Goal: Task Accomplishment & Management: Use online tool/utility

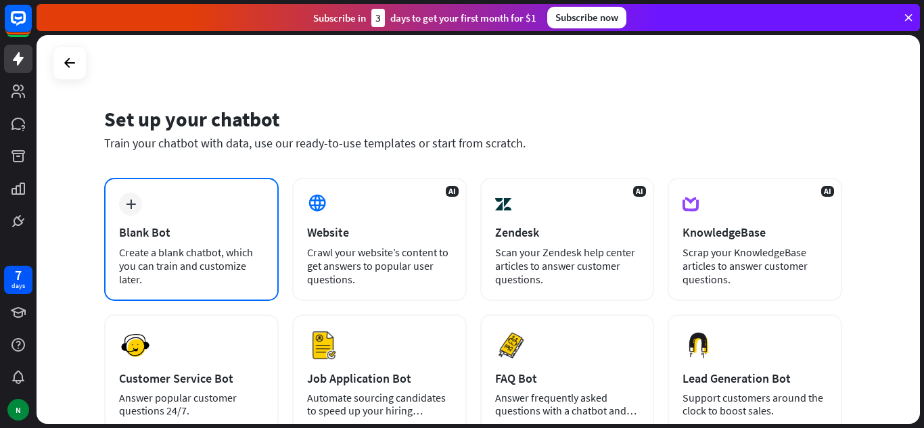
click at [122, 221] on div "plus Blank Bot Create a blank chatbot, which you can train and customize later." at bounding box center [191, 239] width 175 height 123
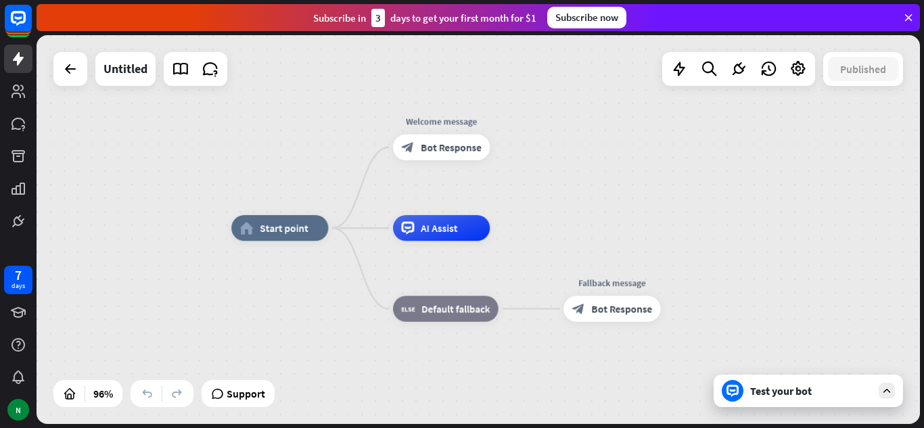
click at [622, 195] on div "home_2 Start point Welcome message block_bot_response Bot Response AI Assist bl…" at bounding box center [478, 229] width 883 height 389
click at [883, 384] on div at bounding box center [887, 391] width 16 height 16
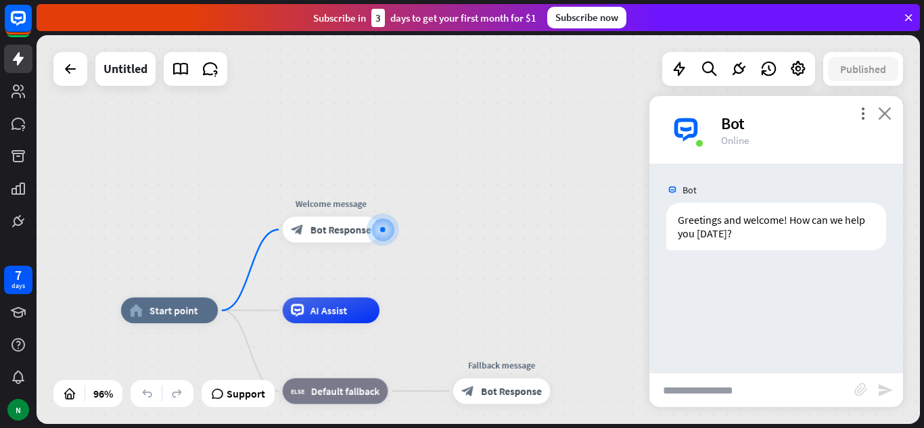
click at [883, 114] on icon "close" at bounding box center [885, 113] width 14 height 13
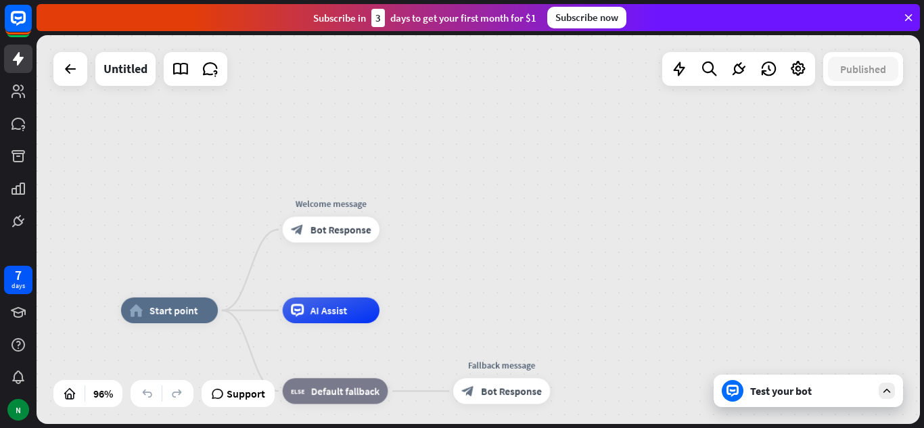
click at [661, 223] on div "home_2 Start point Welcome message block_bot_response Bot Response AI Assist bl…" at bounding box center [478, 229] width 883 height 389
click at [317, 225] on span "Bot Response" at bounding box center [340, 229] width 61 height 13
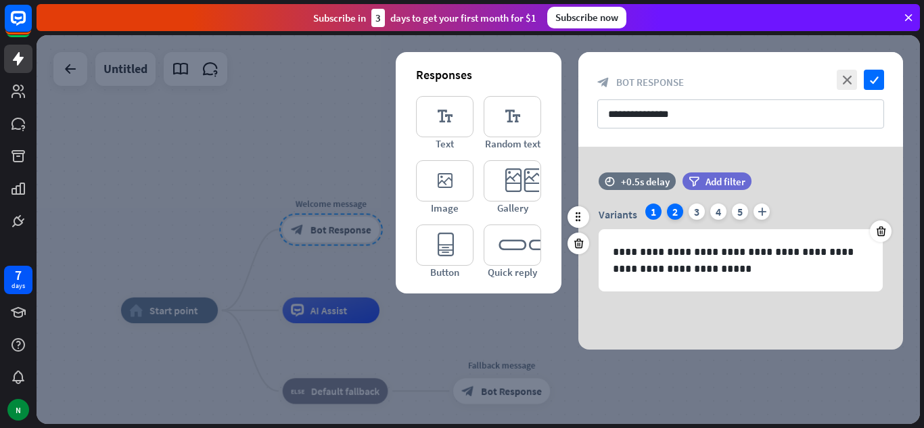
click at [676, 212] on div "2" at bounding box center [675, 212] width 16 height 16
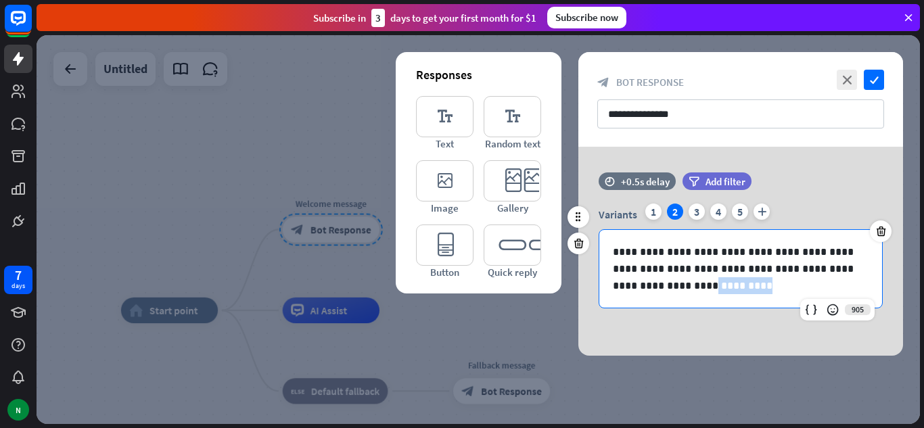
drag, startPoint x: 673, startPoint y: 285, endPoint x: 597, endPoint y: 279, distance: 76.0
click at [597, 279] on div "**********" at bounding box center [740, 256] width 325 height 105
click at [670, 291] on p "**********" at bounding box center [741, 269] width 256 height 51
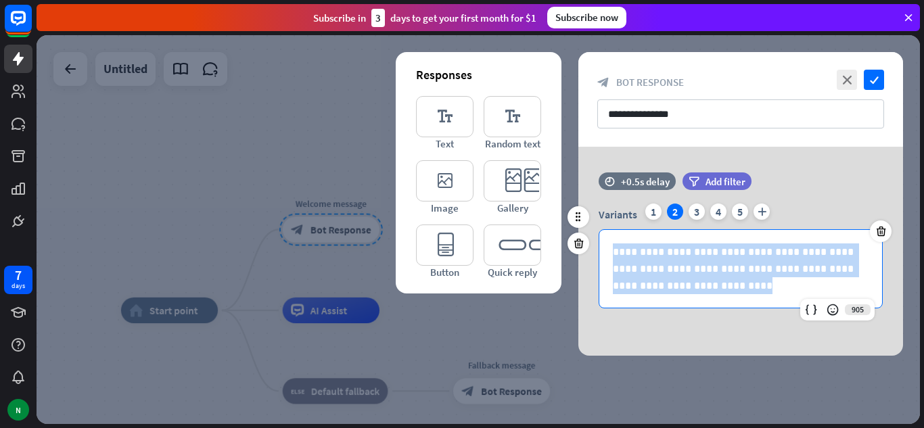
drag, startPoint x: 666, startPoint y: 287, endPoint x: 617, endPoint y: 258, distance: 56.7
click at [617, 258] on p "**********" at bounding box center [741, 269] width 256 height 51
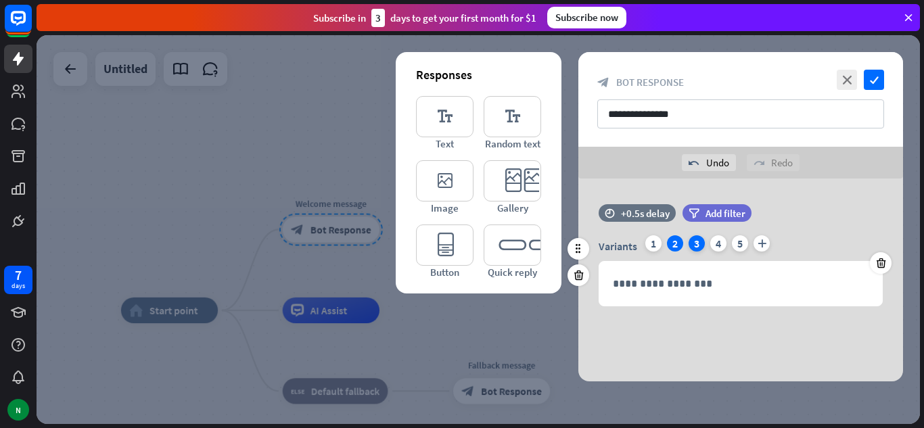
click at [699, 237] on div "3" at bounding box center [697, 243] width 16 height 16
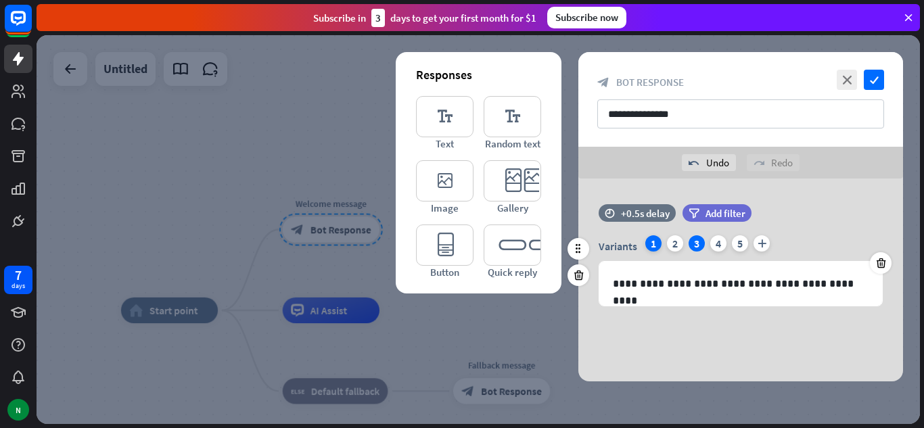
click at [657, 247] on div "1" at bounding box center [653, 243] width 16 height 16
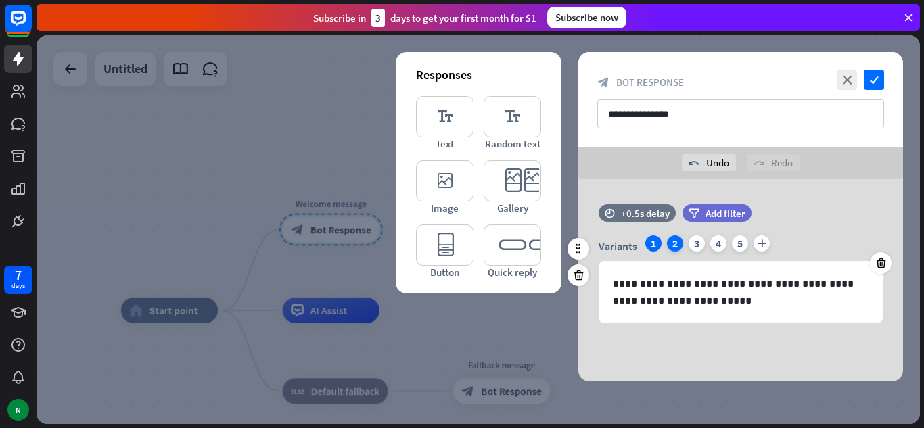
click at [670, 248] on div "2" at bounding box center [675, 243] width 16 height 16
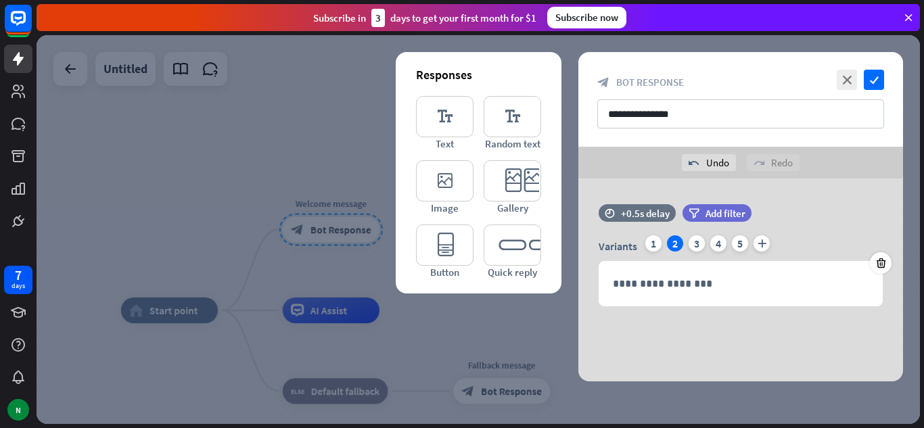
click at [210, 202] on div at bounding box center [478, 229] width 883 height 389
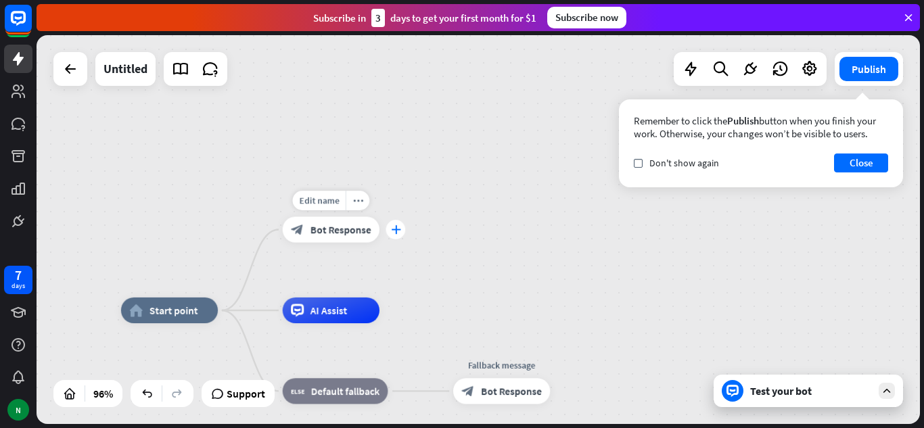
click at [396, 227] on icon "plus" at bounding box center [395, 229] width 9 height 9
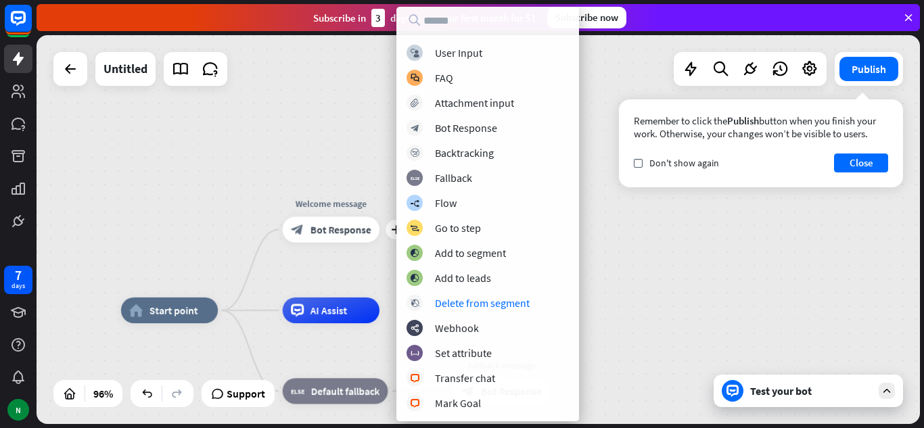
click at [212, 145] on div "home_2 Start point plus Welcome message block_bot_response Bot Response AI Assi…" at bounding box center [478, 229] width 883 height 389
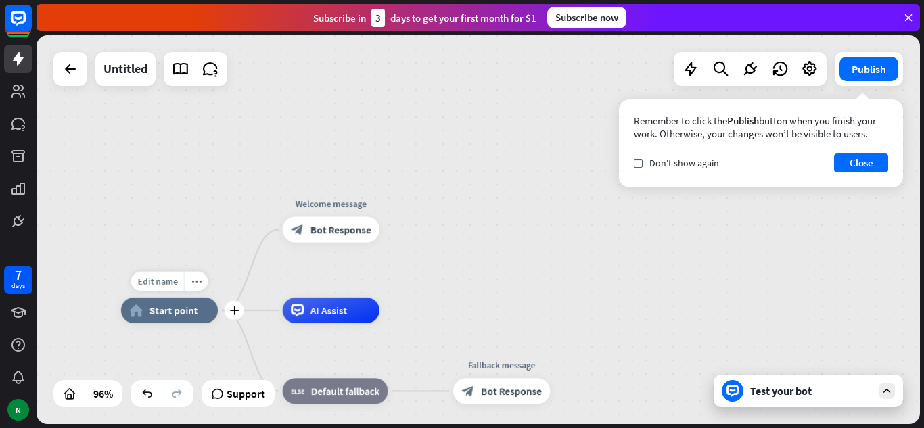
click at [218, 322] on div "Edit name more_horiz plus home_2 Start point" at bounding box center [169, 311] width 97 height 26
click at [237, 312] on icon "plus" at bounding box center [233, 310] width 9 height 9
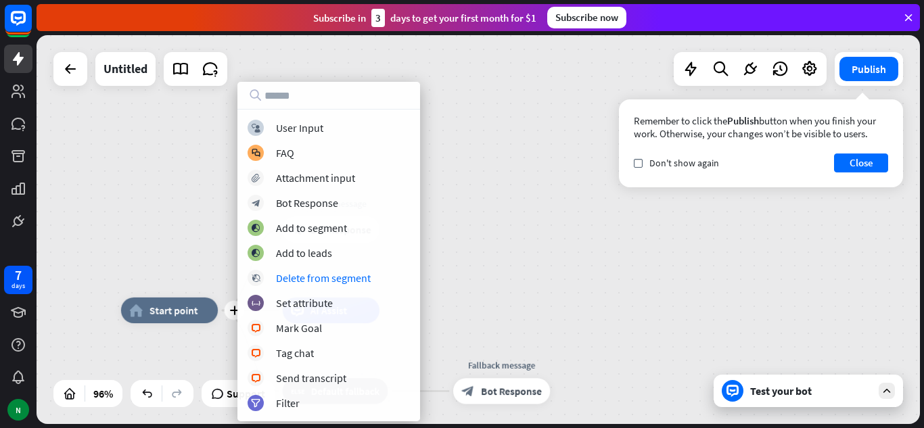
click at [482, 214] on div "plus home_2 Start point Welcome message block_bot_response Bot Response AI Assi…" at bounding box center [478, 229] width 883 height 389
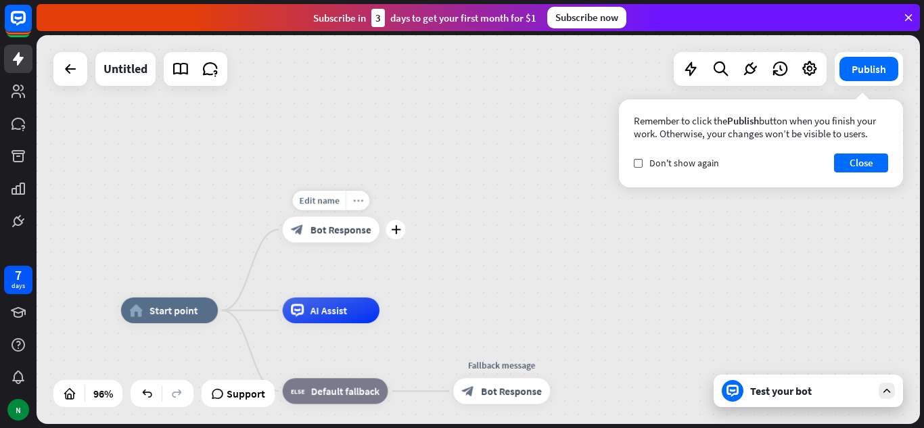
click at [362, 203] on icon "more_horiz" at bounding box center [357, 199] width 10 height 9
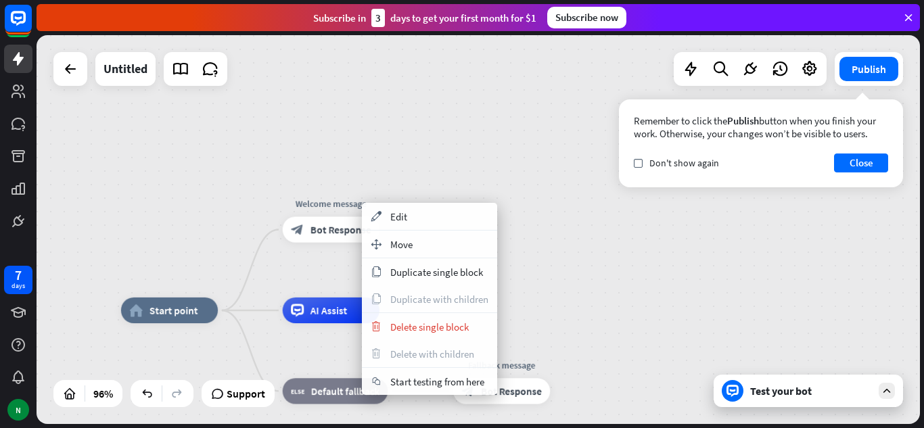
click at [523, 103] on div "home_2 Start point Welcome message block_bot_response Bot Response AI Assist bl…" at bounding box center [478, 229] width 883 height 389
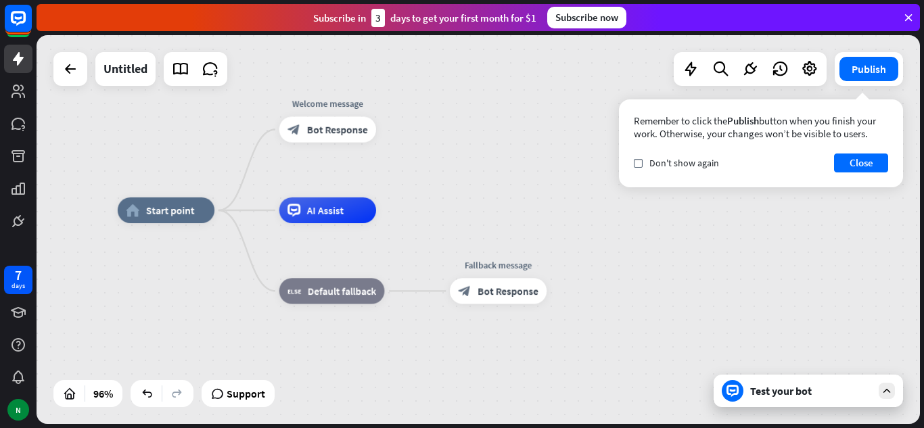
drag, startPoint x: 523, startPoint y: 103, endPoint x: 520, endPoint y: 3, distance: 100.8
click at [520, 3] on div "close Product Help First steps Get started with ChatBot Help Center Follow step…" at bounding box center [480, 214] width 887 height 428
click at [309, 208] on span "AI Assist" at bounding box center [325, 209] width 37 height 13
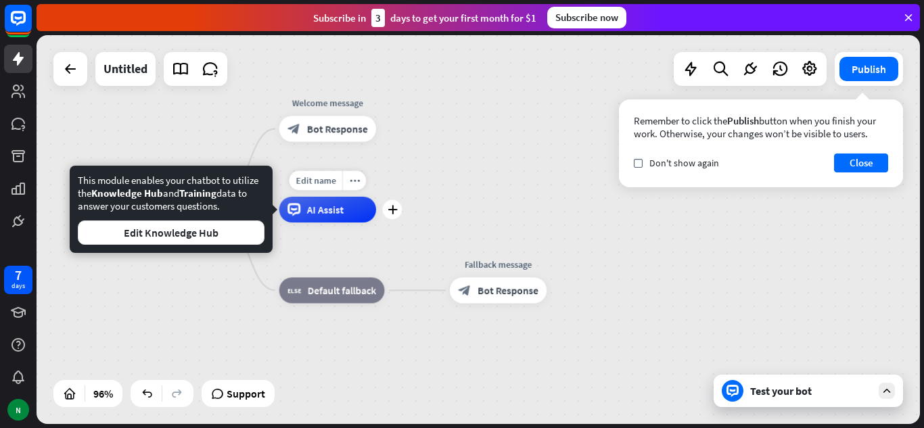
click at [344, 221] on div "AI Assist" at bounding box center [327, 210] width 97 height 26
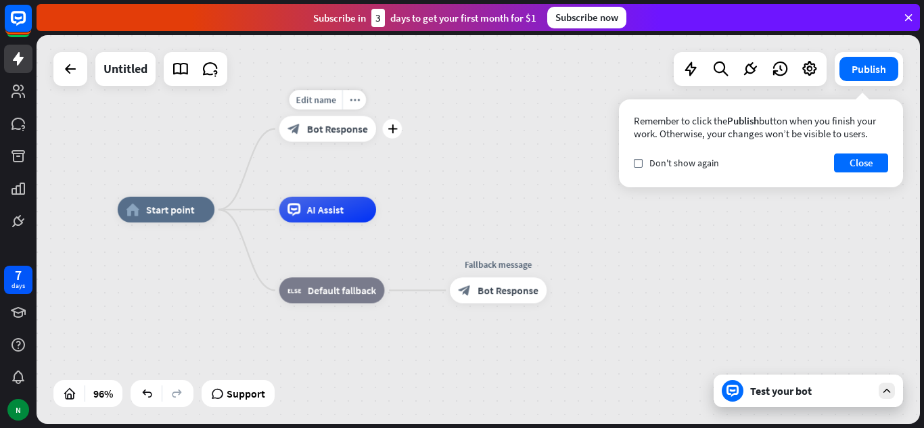
click at [331, 134] on span "Bot Response" at bounding box center [337, 128] width 61 height 13
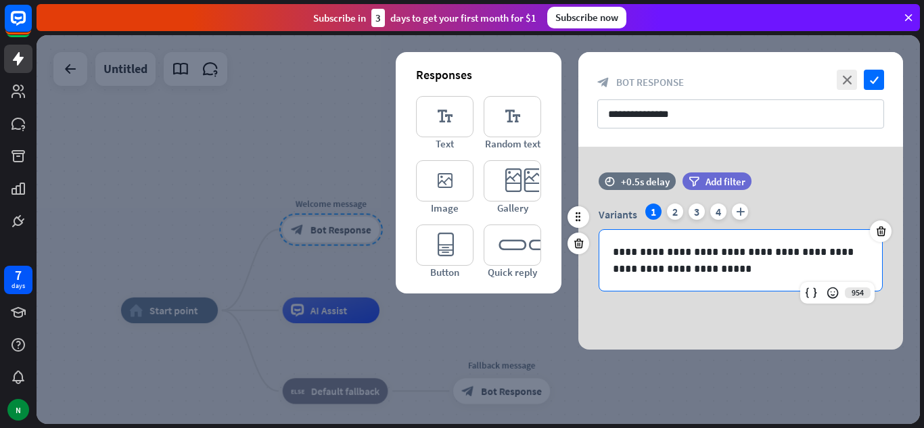
click at [687, 263] on p "**********" at bounding box center [741, 261] width 256 height 34
click at [683, 266] on p "**********" at bounding box center [741, 261] width 256 height 34
click at [691, 262] on p "**********" at bounding box center [741, 261] width 256 height 34
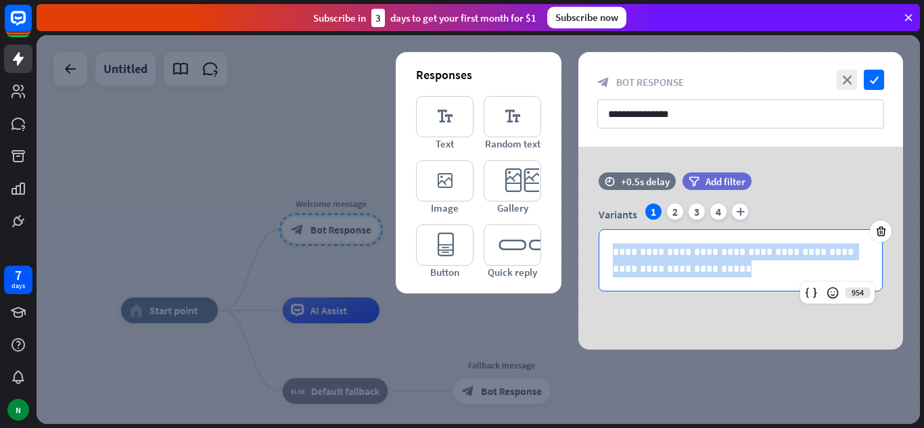
drag, startPoint x: 706, startPoint y: 273, endPoint x: 568, endPoint y: 120, distance: 206.0
click at [568, 120] on div "**********" at bounding box center [478, 229] width 883 height 389
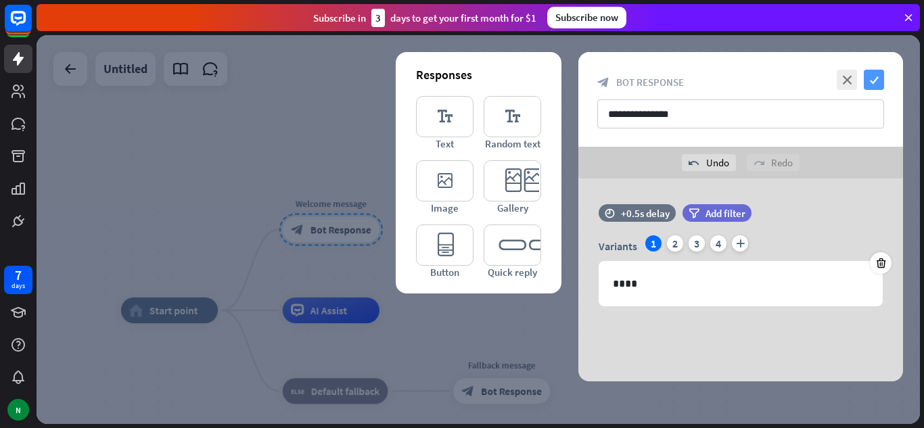
click at [881, 73] on icon "check" at bounding box center [874, 80] width 20 height 20
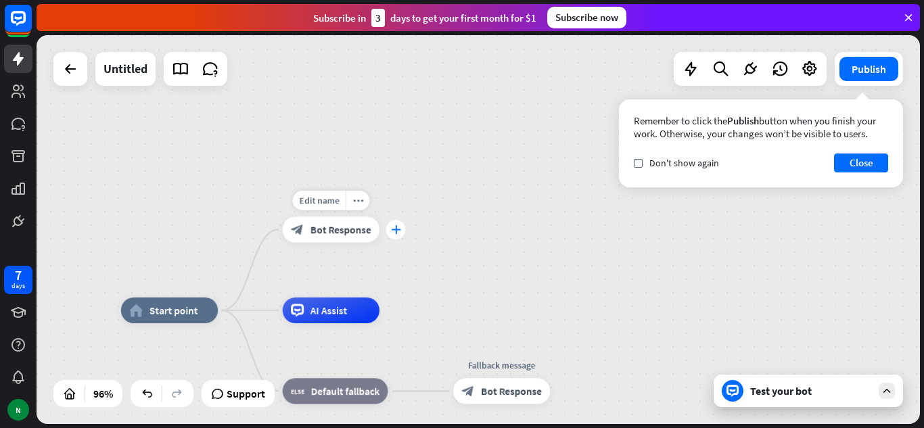
click at [402, 234] on div "plus" at bounding box center [396, 230] width 20 height 20
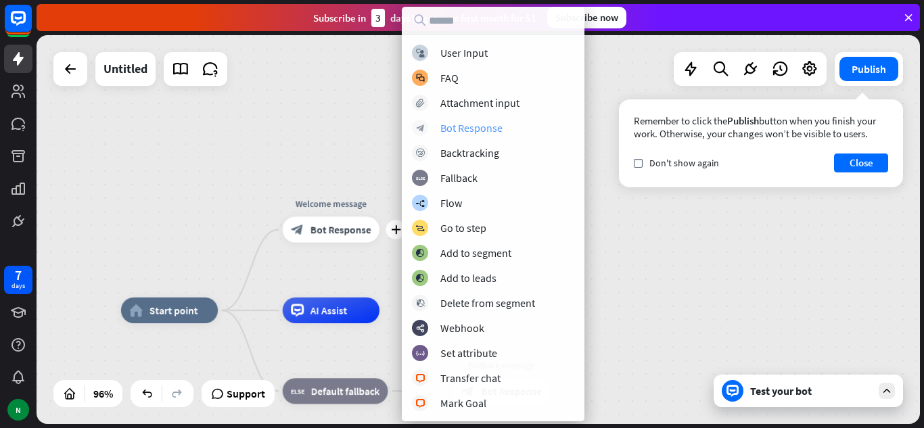
click at [484, 131] on div "Bot Response" at bounding box center [471, 128] width 62 height 14
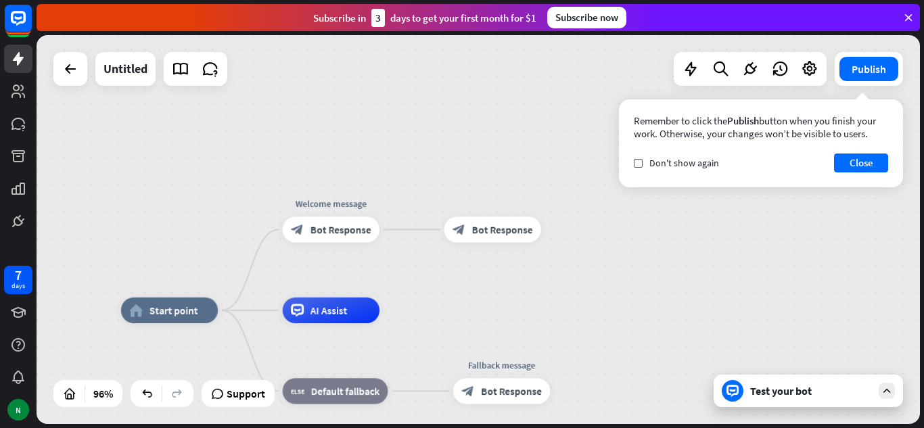
click at [802, 392] on div "Test your bot" at bounding box center [811, 391] width 122 height 14
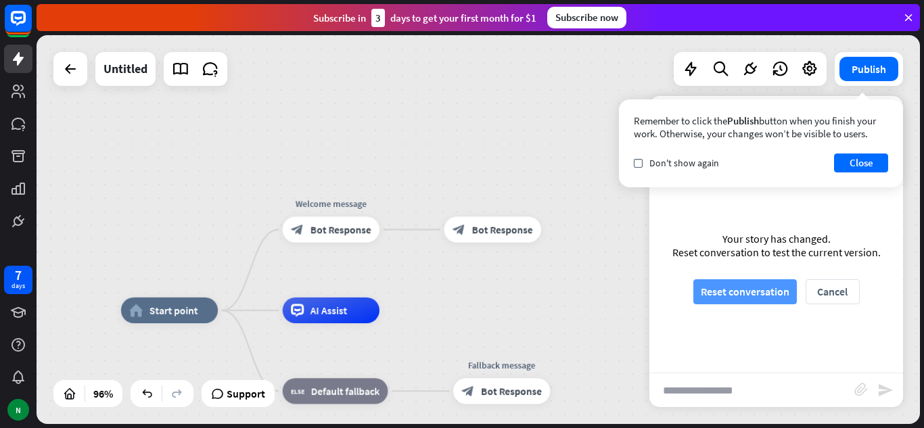
click at [779, 288] on button "Reset conversation" at bounding box center [744, 291] width 103 height 25
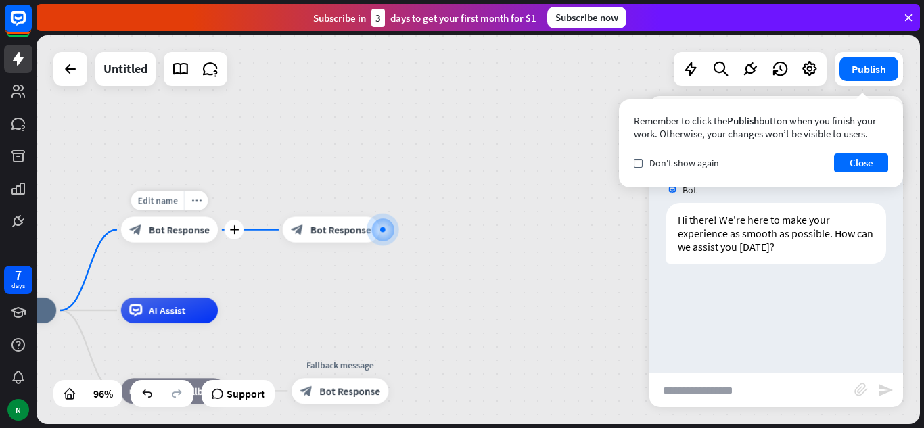
click at [164, 230] on span "Bot Response" at bounding box center [179, 229] width 61 height 13
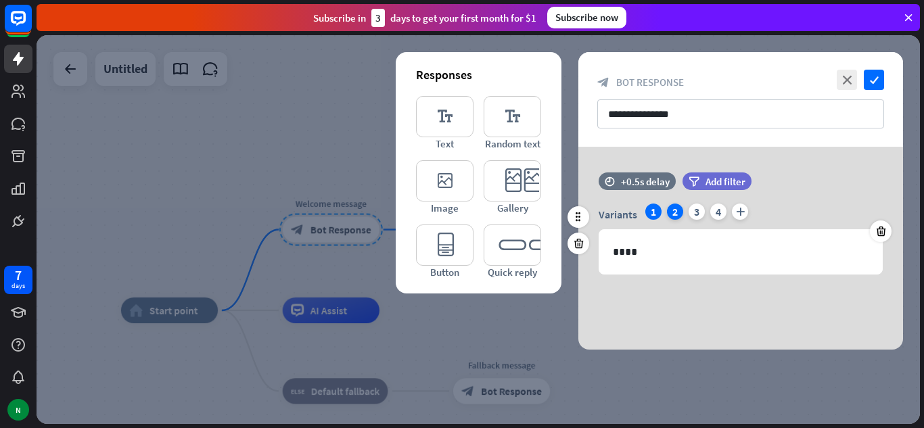
click at [671, 214] on div "2" at bounding box center [675, 212] width 16 height 16
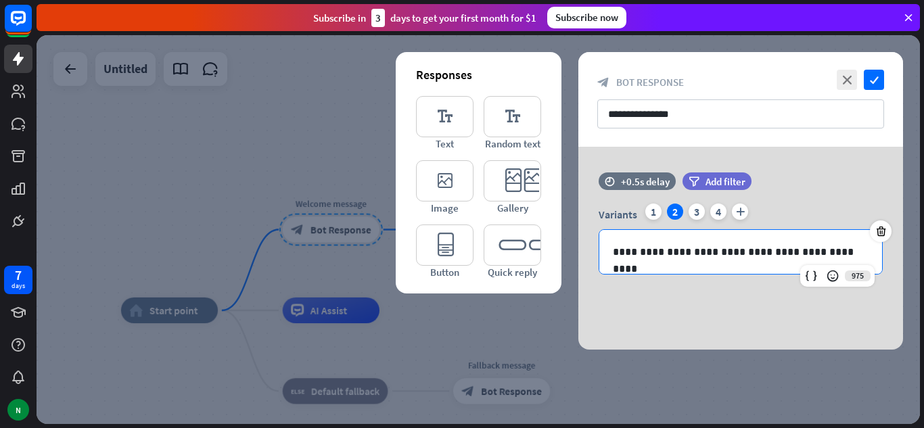
drag, startPoint x: 857, startPoint y: 257, endPoint x: 517, endPoint y: 321, distance: 345.5
click at [517, 321] on div "**********" at bounding box center [478, 229] width 883 height 389
click at [626, 258] on p "**********" at bounding box center [741, 252] width 256 height 17
click at [624, 260] on div "**********" at bounding box center [740, 252] width 283 height 44
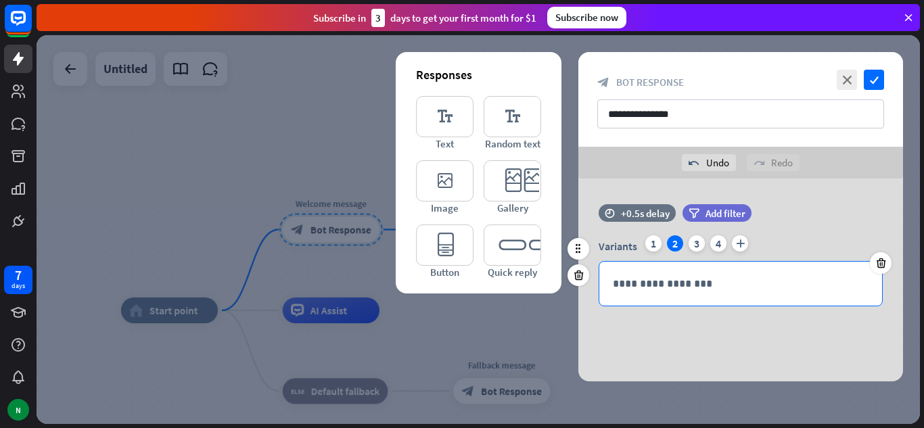
click at [615, 256] on div "Variants 1 2 3 4 plus" at bounding box center [741, 246] width 284 height 22
click at [626, 288] on p "**********" at bounding box center [741, 283] width 256 height 17
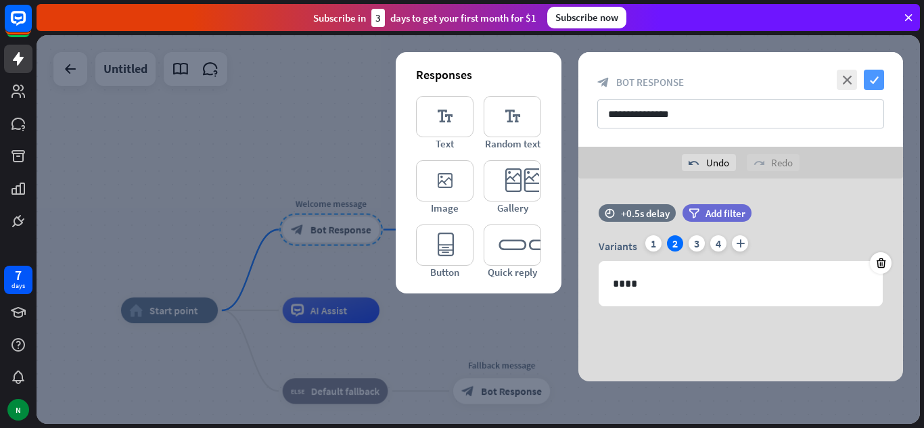
click at [877, 72] on icon "check" at bounding box center [874, 80] width 20 height 20
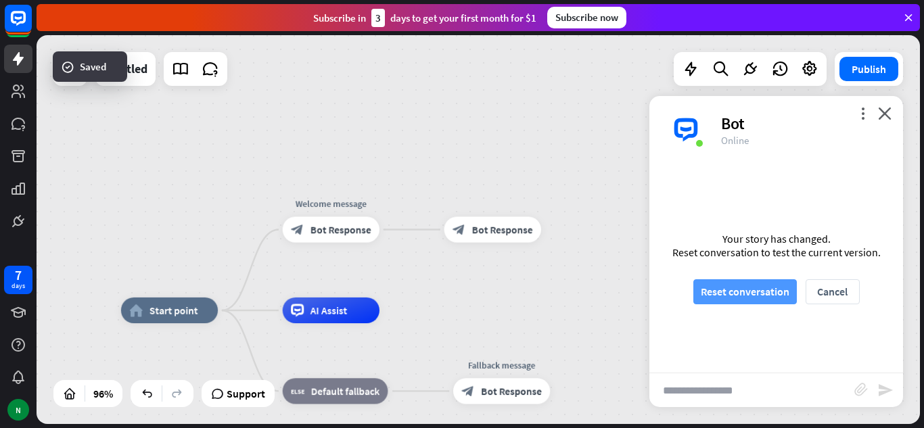
click at [758, 289] on button "Reset conversation" at bounding box center [744, 291] width 103 height 25
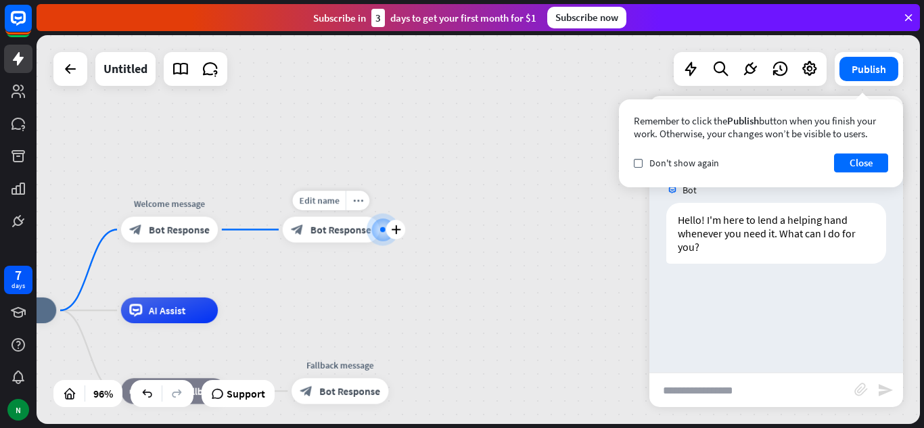
click at [318, 239] on div "block_bot_response Bot Response" at bounding box center [331, 229] width 97 height 26
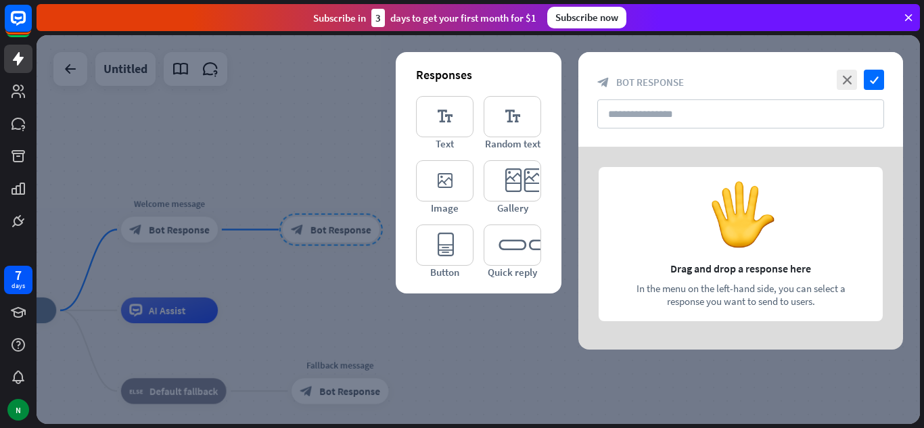
click at [189, 213] on div at bounding box center [478, 229] width 883 height 389
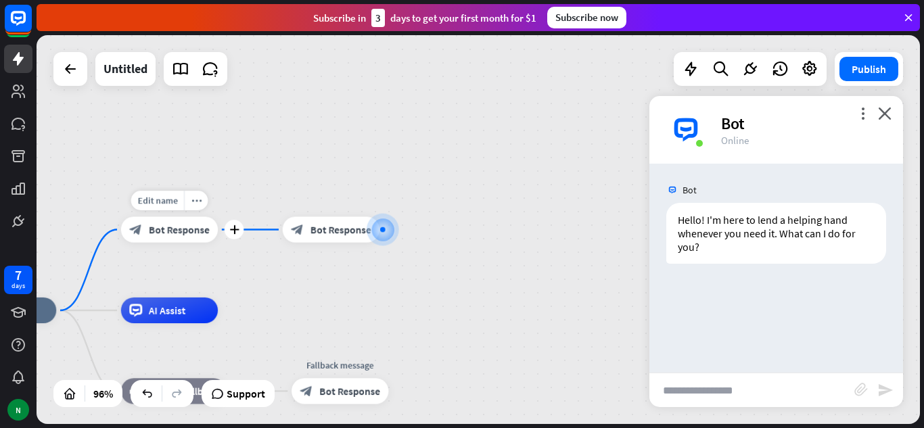
click at [192, 218] on div "block_bot_response Bot Response" at bounding box center [169, 229] width 97 height 26
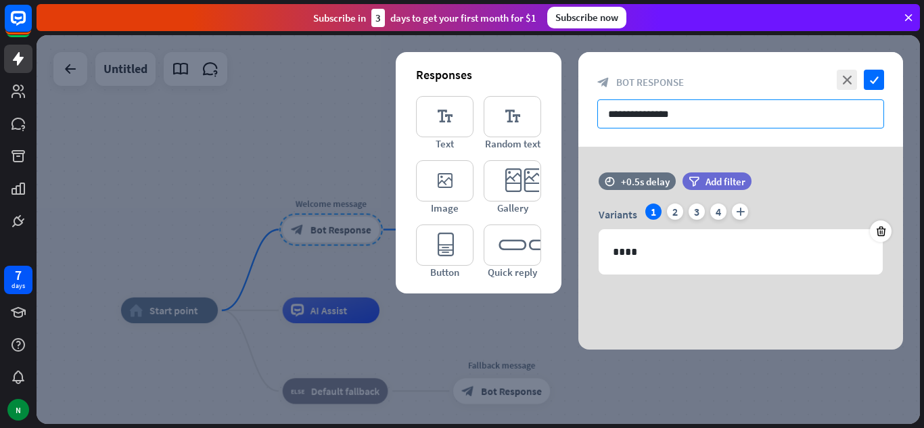
click at [760, 123] on input "**********" at bounding box center [740, 113] width 287 height 29
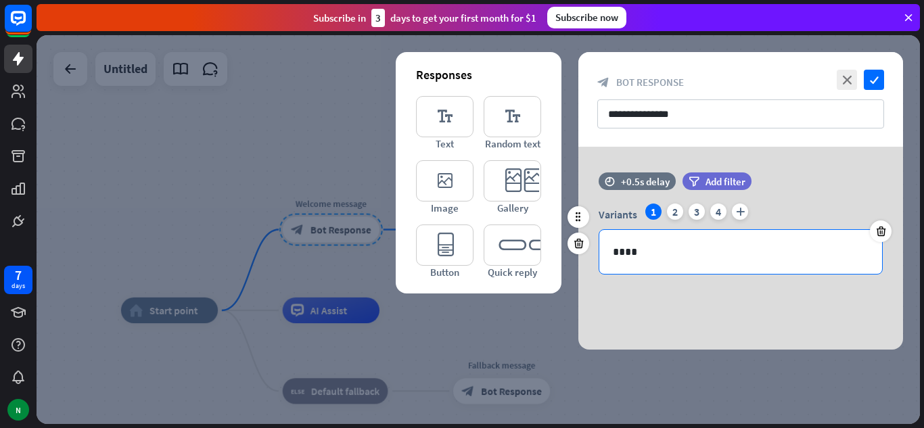
click at [643, 249] on p "****" at bounding box center [741, 252] width 256 height 17
drag, startPoint x: 643, startPoint y: 249, endPoint x: 651, endPoint y: 30, distance: 219.3
click at [651, 30] on div "close Product Help First steps Get started with ChatBot Help Center Follow step…" at bounding box center [480, 214] width 887 height 428
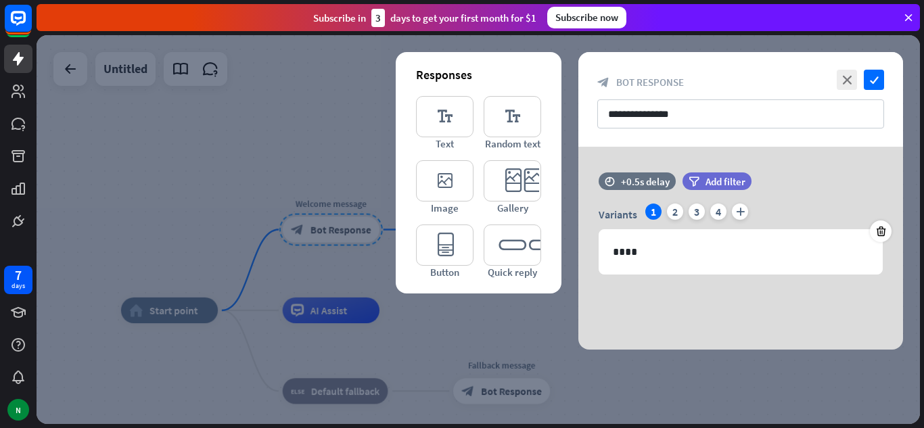
click at [313, 137] on div at bounding box center [478, 229] width 883 height 389
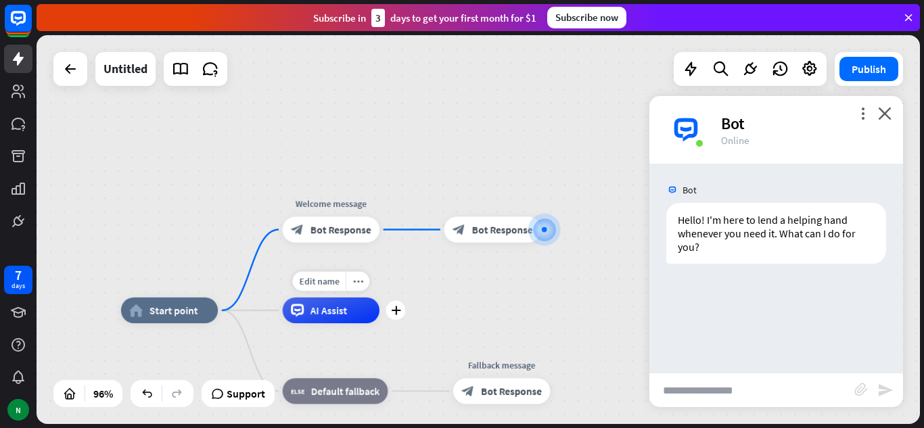
click at [316, 323] on div "Edit name more_horiz plus AI Assist" at bounding box center [331, 311] width 97 height 26
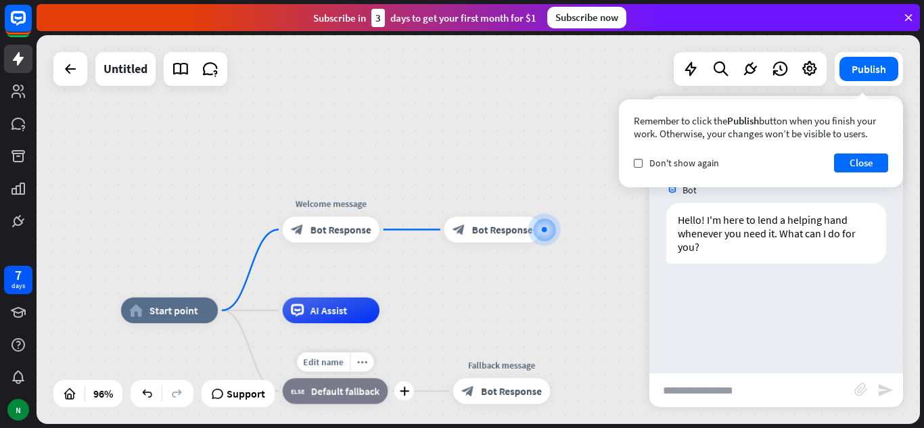
click at [340, 402] on div "block_fallback Default fallback" at bounding box center [336, 391] width 106 height 26
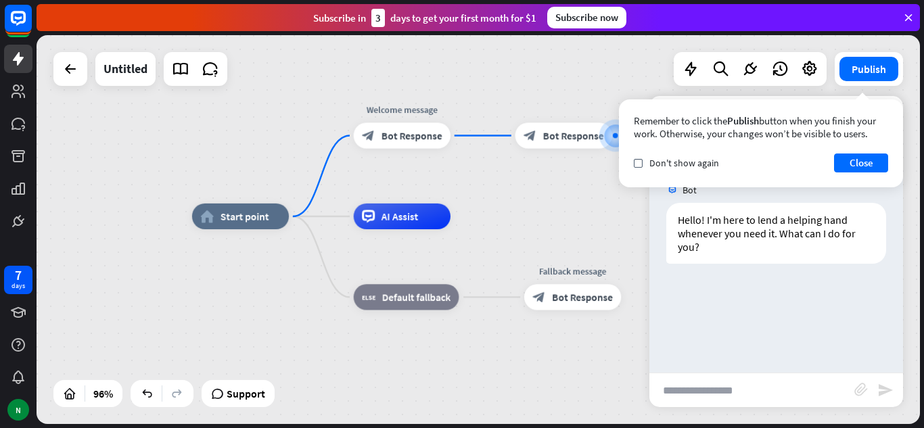
drag, startPoint x: 409, startPoint y: 136, endPoint x: 462, endPoint y: 55, distance: 97.2
click at [462, 55] on div "home_2 Start point Welcome message block_bot_response Bot Response block_bot_re…" at bounding box center [478, 229] width 883 height 389
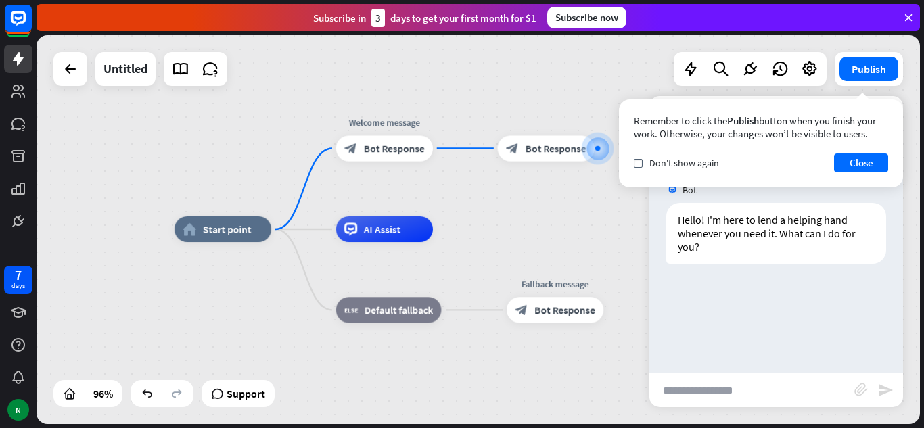
click at [462, 55] on div "home_2 Start point Welcome message block_bot_response Bot Response block_bot_re…" at bounding box center [478, 229] width 883 height 389
click at [396, 147] on span "Bot Response" at bounding box center [394, 148] width 61 height 13
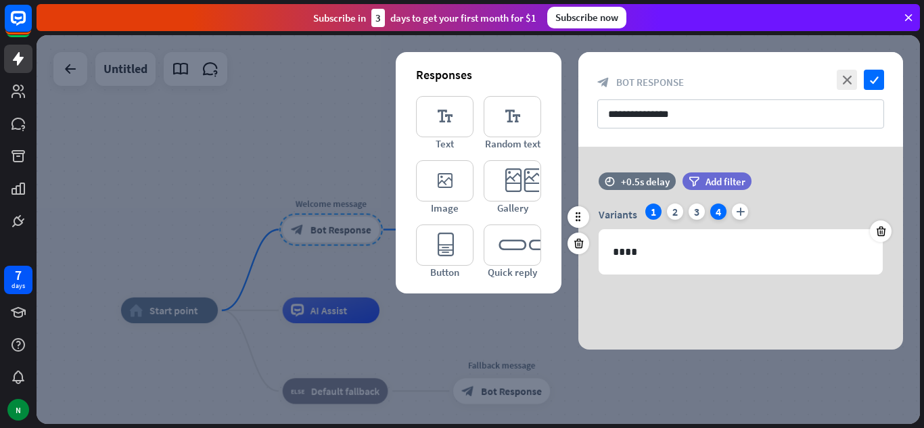
click at [718, 210] on div "4" at bounding box center [718, 212] width 16 height 16
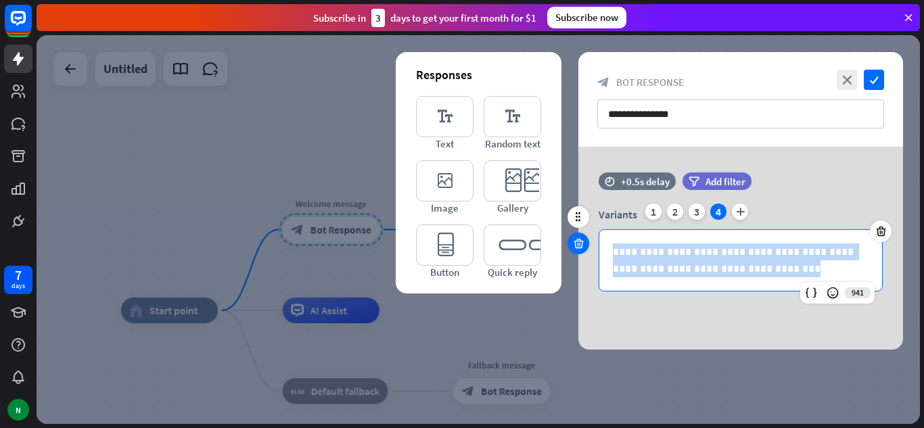
drag, startPoint x: 752, startPoint y: 267, endPoint x: 589, endPoint y: 243, distance: 165.4
click at [589, 243] on div "**********" at bounding box center [740, 238] width 325 height 133
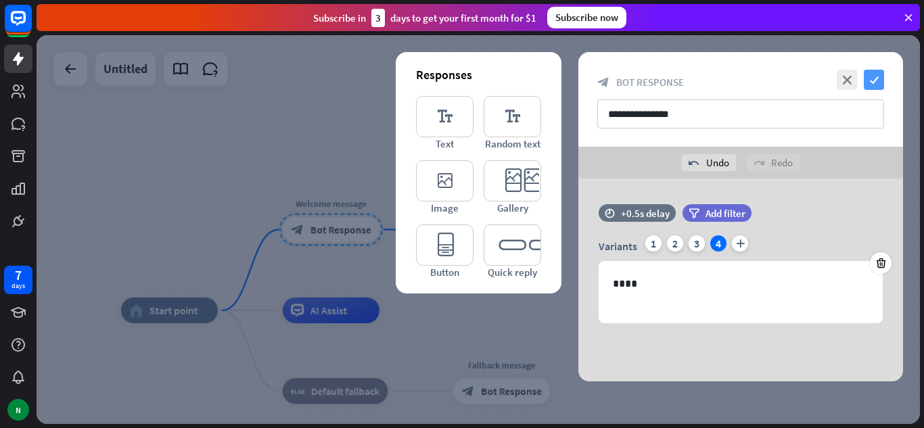
click at [867, 80] on icon "check" at bounding box center [874, 80] width 20 height 20
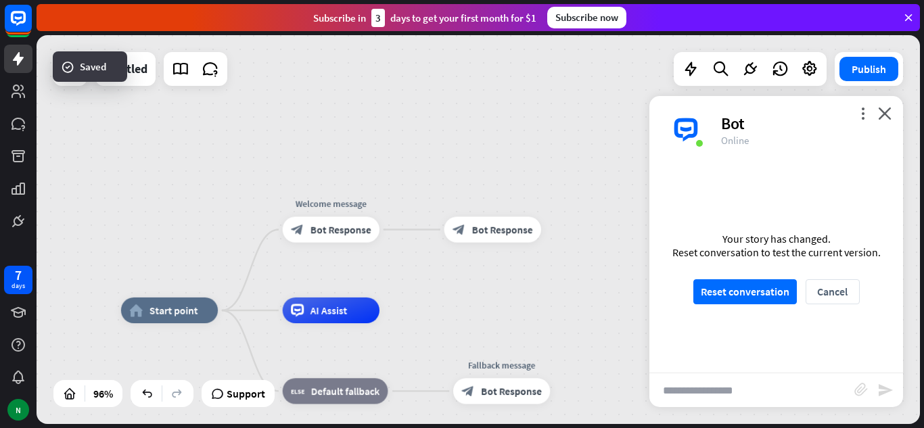
click at [731, 394] on input "text" at bounding box center [751, 390] width 205 height 34
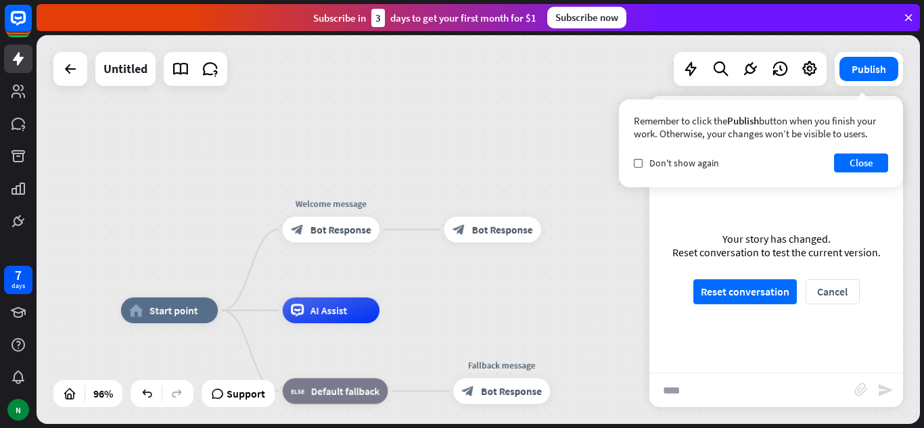
type input "****"
drag, startPoint x: 746, startPoint y: 296, endPoint x: 761, endPoint y: 273, distance: 27.4
click at [761, 273] on div "Your story has changed. Reset conversation to test the current version. Reset c…" at bounding box center [776, 268] width 254 height 209
click at [758, 279] on button "Reset conversation" at bounding box center [744, 291] width 103 height 25
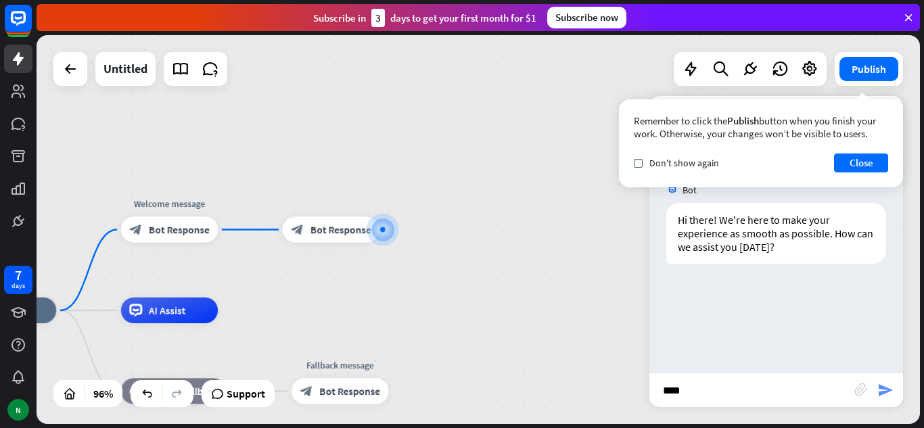
click at [883, 390] on icon "send" at bounding box center [885, 390] width 16 height 16
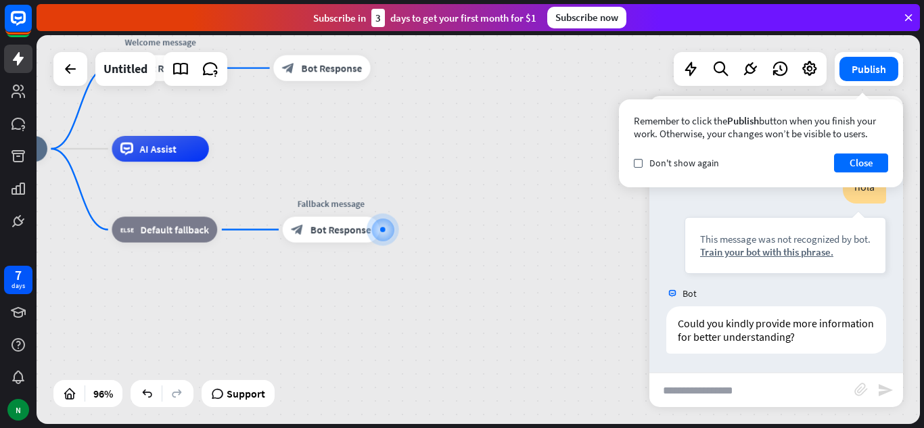
scroll to position [128, 0]
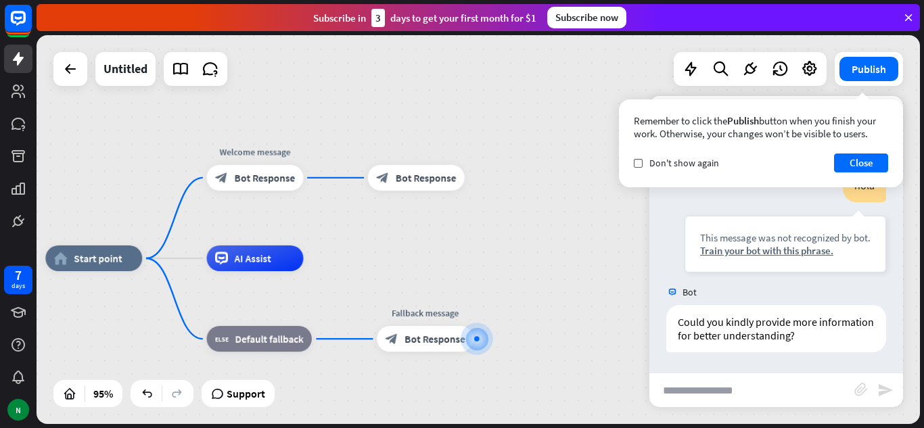
drag, startPoint x: 283, startPoint y: 149, endPoint x: 377, endPoint y: 252, distance: 138.8
click at [377, 252] on div "home_2 Start point Welcome message block_bot_response Bot Response block_bot_re…" at bounding box center [478, 229] width 883 height 389
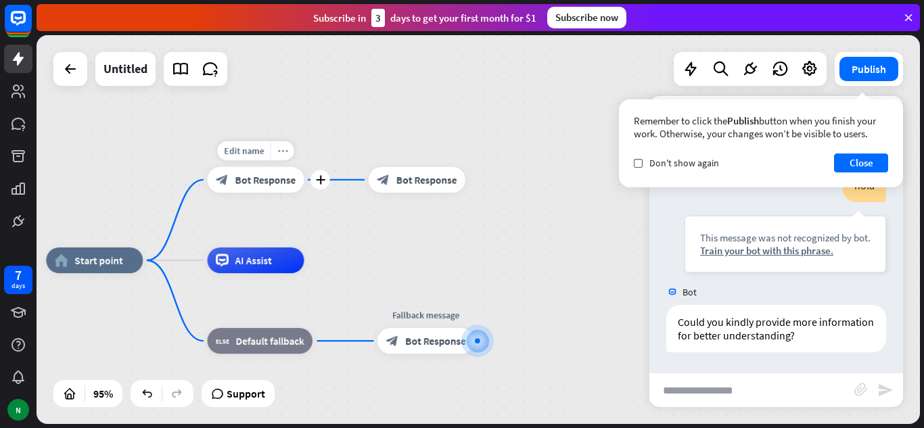
click at [285, 156] on icon "more_horiz" at bounding box center [282, 150] width 10 height 9
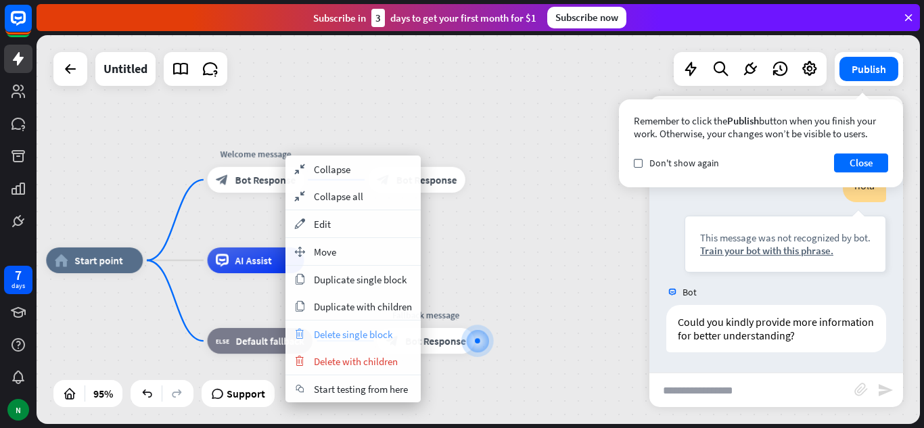
click at [351, 343] on div "trash Delete single block" at bounding box center [352, 334] width 135 height 27
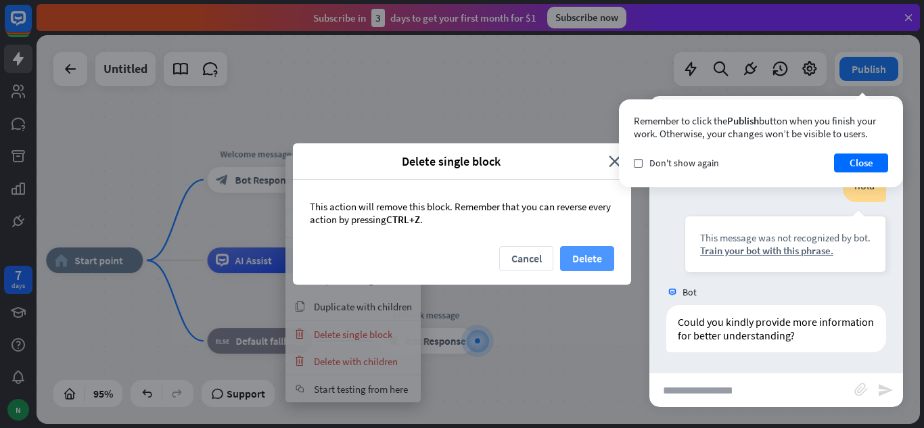
click at [583, 263] on button "Delete" at bounding box center [587, 258] width 54 height 25
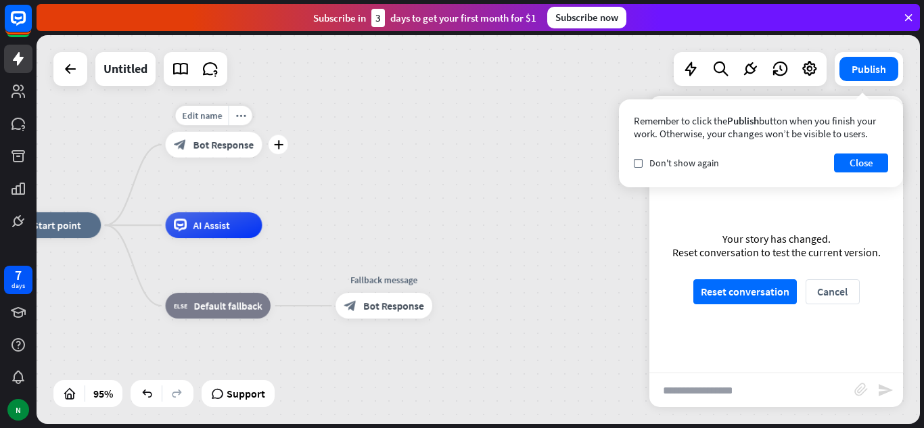
drag, startPoint x: 317, startPoint y: 197, endPoint x: 275, endPoint y: 162, distance: 54.7
click at [262, 158] on div "Edit name more_horiz plus block_bot_response Bot Response" at bounding box center [214, 145] width 97 height 26
drag, startPoint x: 270, startPoint y: 145, endPoint x: 215, endPoint y: 148, distance: 54.9
click at [235, 113] on icon "more_horiz" at bounding box center [240, 115] width 10 height 9
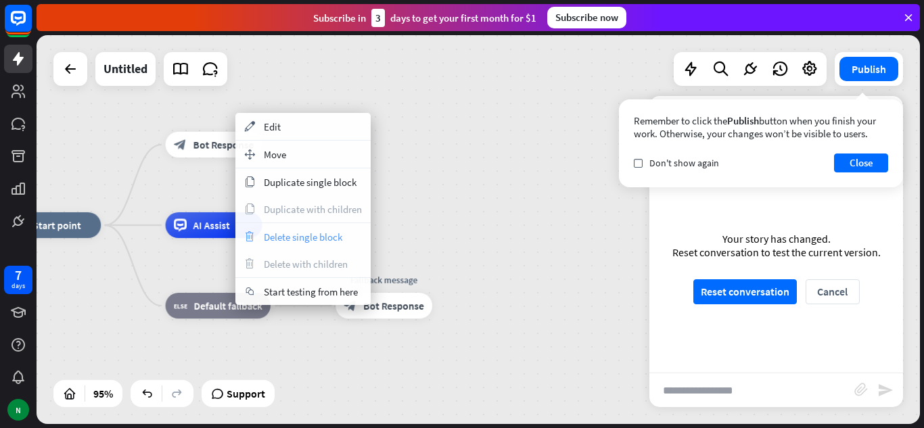
click at [281, 239] on span "Delete single block" at bounding box center [303, 237] width 78 height 13
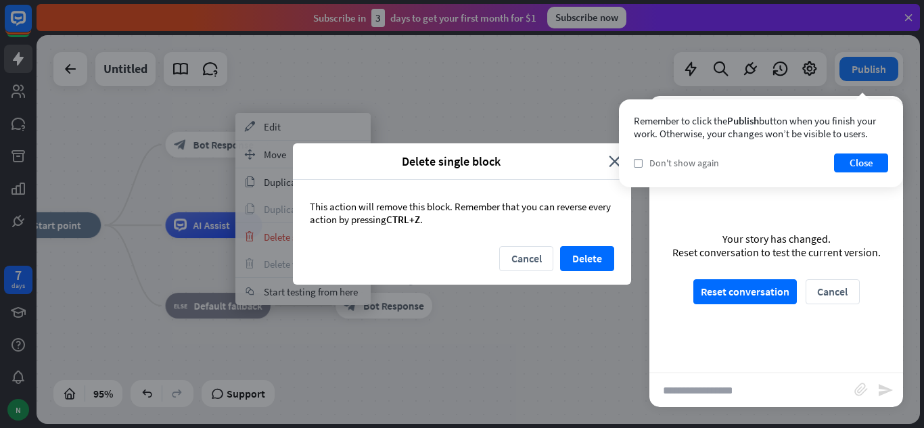
click at [676, 168] on span "Don't show again" at bounding box center [684, 163] width 70 height 12
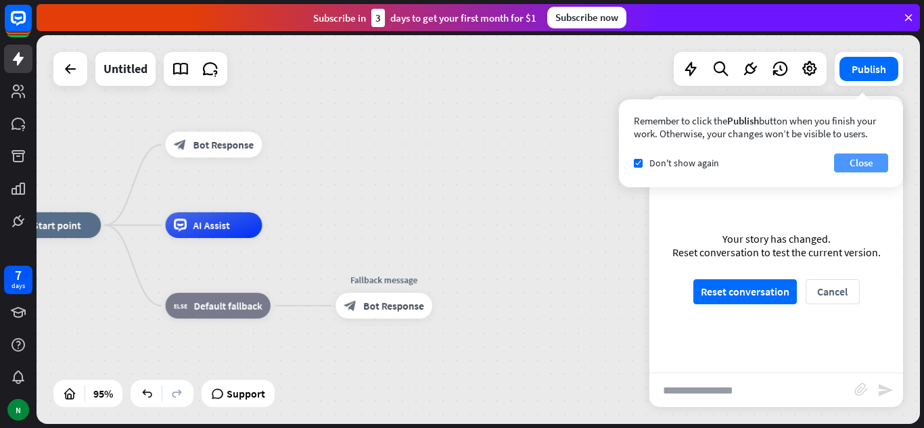
click at [861, 170] on button "Close" at bounding box center [861, 163] width 54 height 19
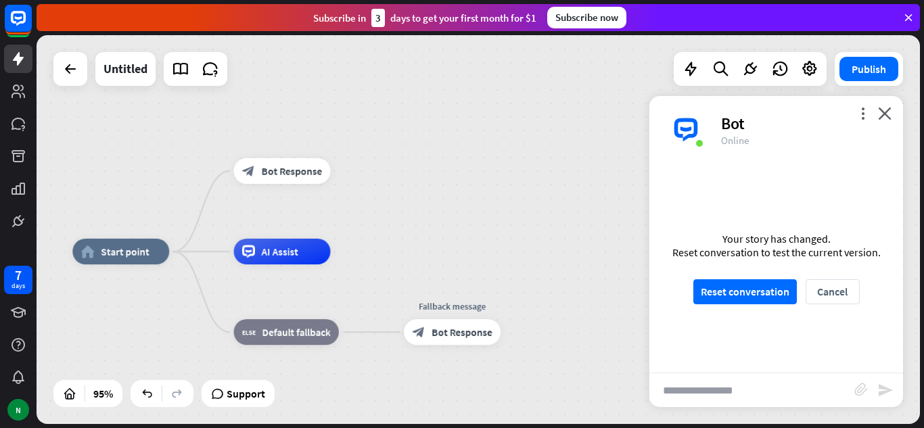
drag, startPoint x: 73, startPoint y: 139, endPoint x: 148, endPoint y: 169, distance: 81.0
click at [148, 169] on div "home_2 Start point block_bot_response Bot Response AI Assist block_fallback Def…" at bounding box center [478, 229] width 883 height 389
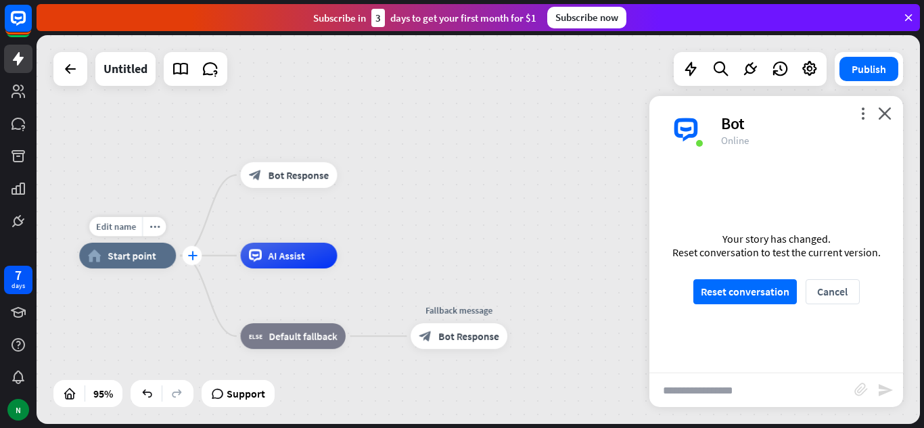
click at [191, 259] on icon "plus" at bounding box center [191, 255] width 9 height 9
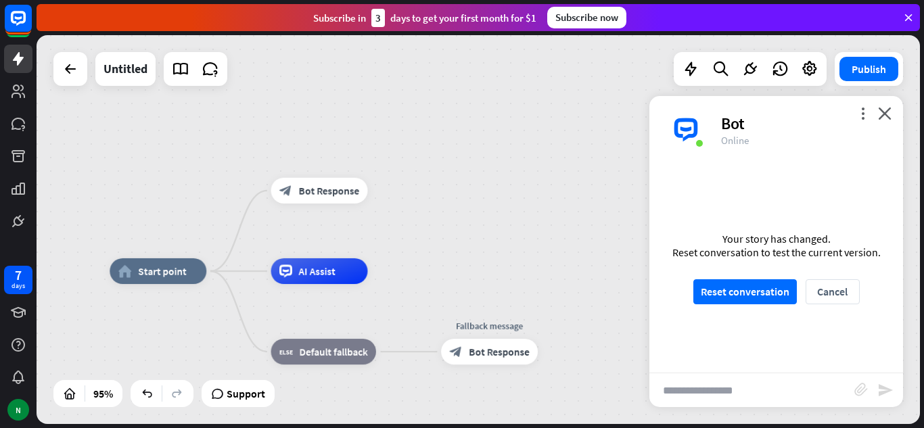
drag, startPoint x: 91, startPoint y: 179, endPoint x: 118, endPoint y: 179, distance: 27.1
click at [118, 179] on div "home_2 Start point block_bot_response Bot Response AI Assist block_fallback Def…" at bounding box center [478, 229] width 883 height 389
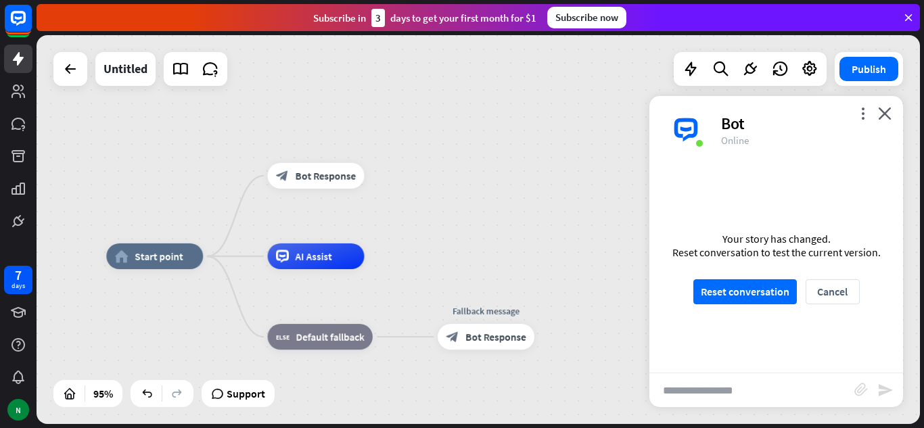
click at [118, 179] on div "home_2 Start point block_bot_response Bot Response AI Assist block_fallback Def…" at bounding box center [478, 229] width 883 height 389
click at [160, 256] on span "Start point" at bounding box center [159, 256] width 48 height 13
click at [178, 231] on icon "more_horiz" at bounding box center [182, 227] width 10 height 9
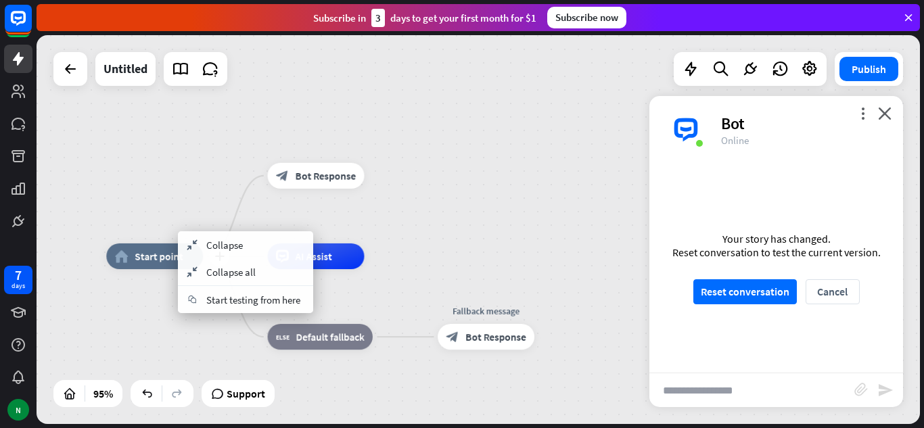
click at [137, 244] on div "plus home_2 Start point" at bounding box center [154, 257] width 97 height 26
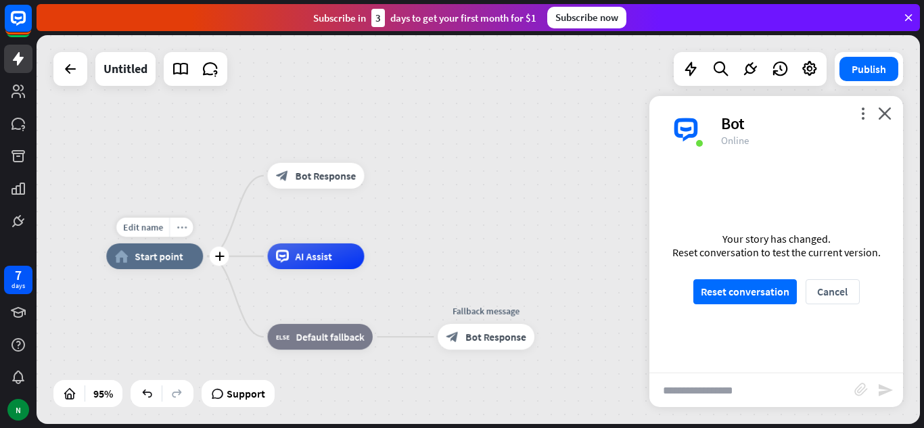
click at [177, 232] on icon "more_horiz" at bounding box center [182, 227] width 10 height 9
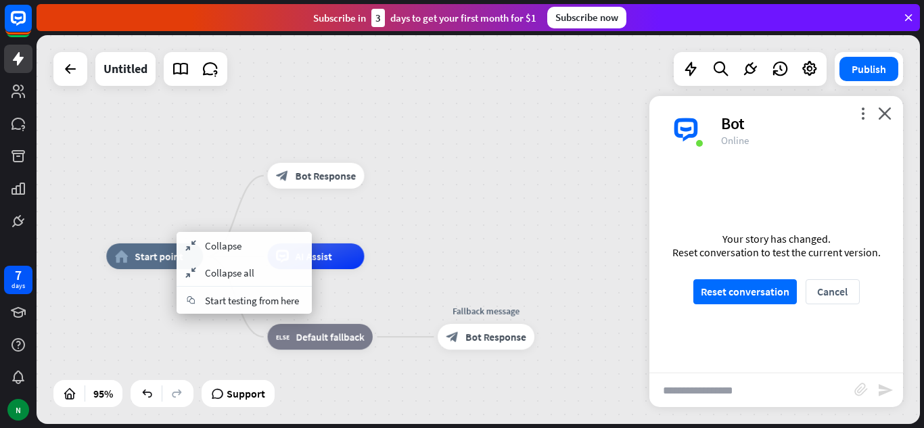
click at [423, 198] on div "home_2 Start point block_bot_response Bot Response AI Assist block_fallback Def…" at bounding box center [478, 229] width 883 height 389
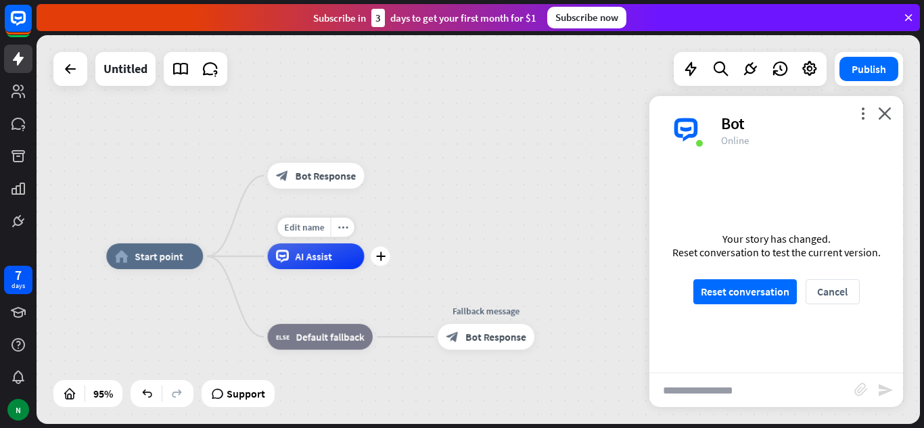
click at [314, 260] on span "AI Assist" at bounding box center [314, 256] width 37 height 13
click at [348, 223] on div "more_horiz" at bounding box center [342, 228] width 24 height 20
click at [310, 141] on span "Edit name" at bounding box center [304, 146] width 40 height 11
click at [330, 169] on span "Bot Response" at bounding box center [326, 175] width 61 height 13
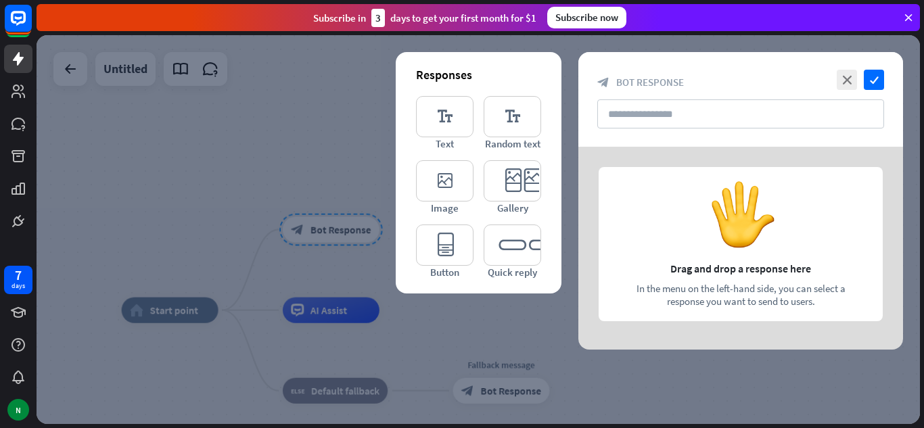
click at [254, 91] on div at bounding box center [478, 229] width 883 height 389
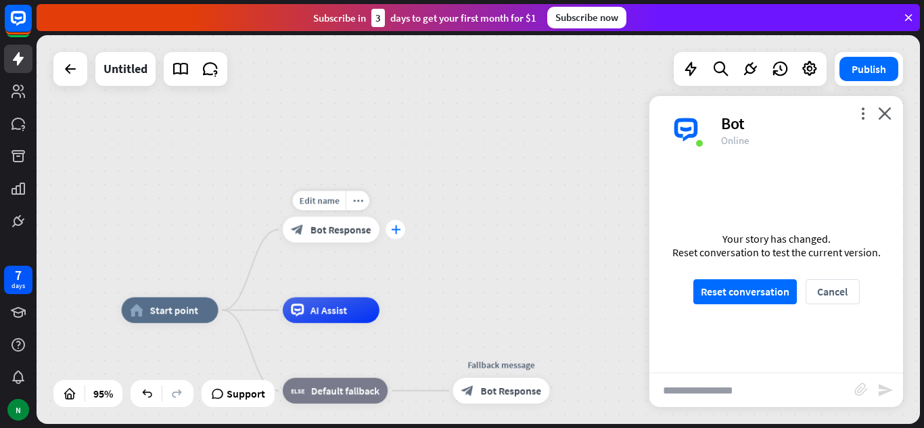
click at [395, 235] on div "plus" at bounding box center [396, 230] width 20 height 20
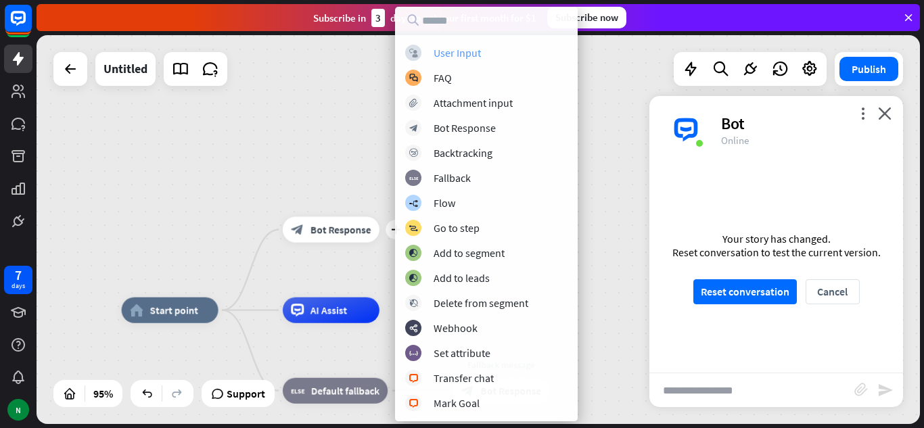
click at [465, 55] on div "User Input" at bounding box center [457, 53] width 47 height 14
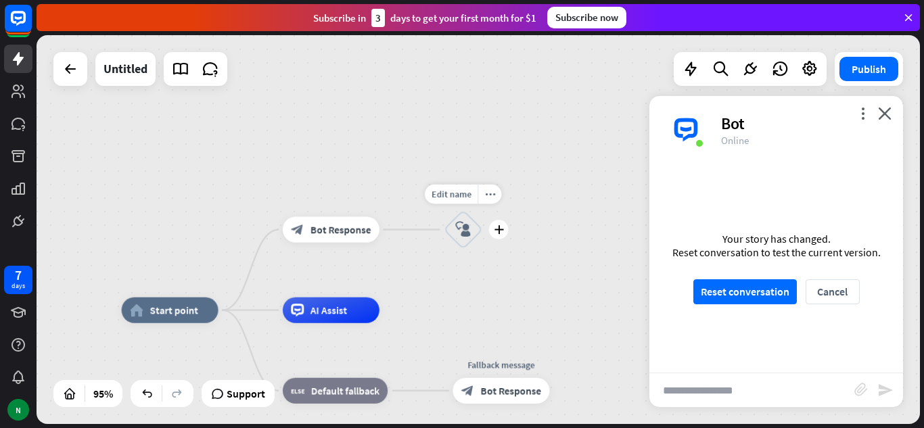
click at [465, 225] on icon "block_user_input" at bounding box center [463, 230] width 16 height 16
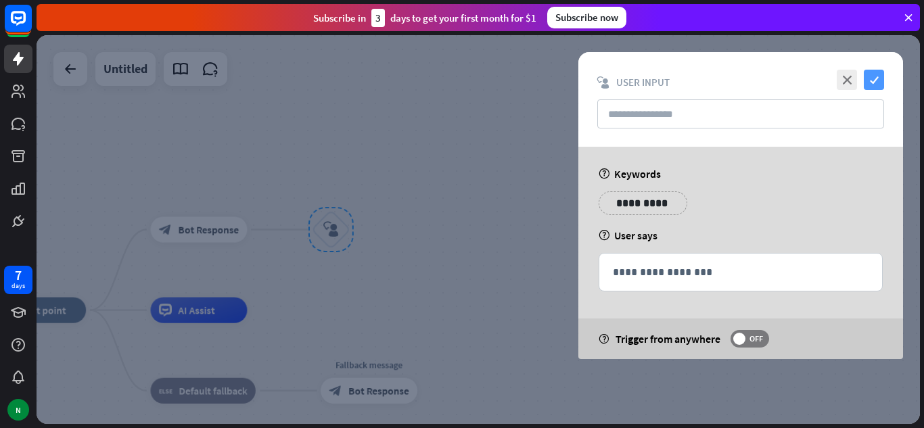
click at [871, 76] on icon "check" at bounding box center [874, 80] width 20 height 20
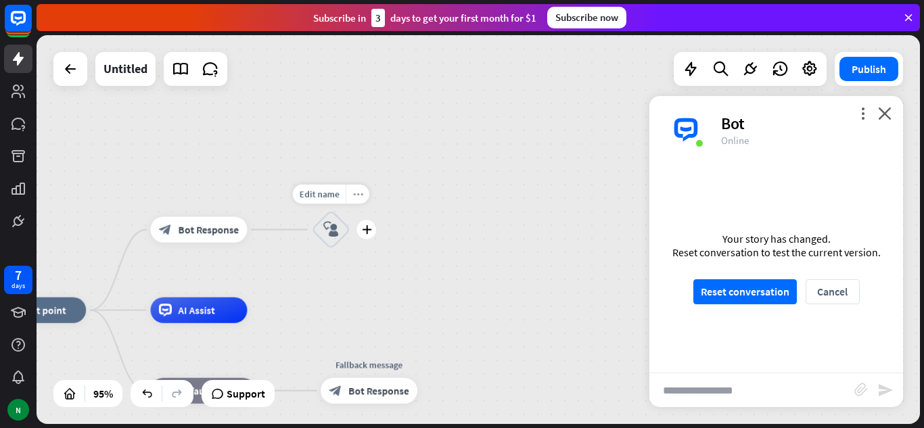
click at [360, 195] on icon "more_horiz" at bounding box center [357, 193] width 10 height 9
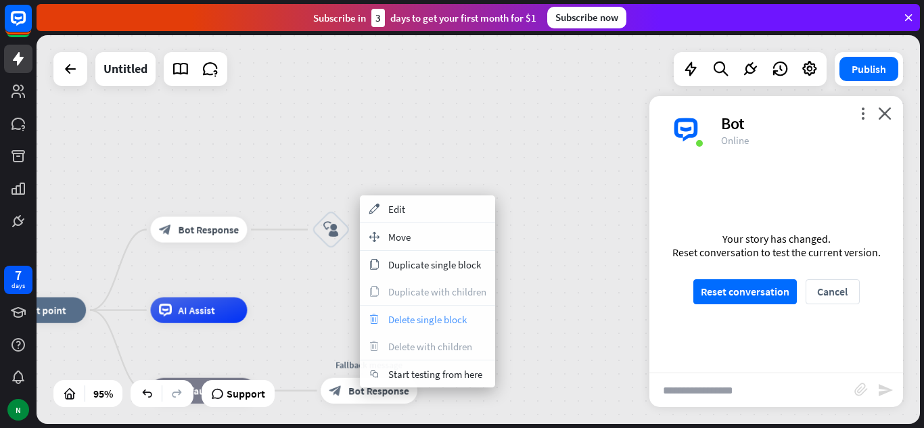
click at [411, 319] on span "Delete single block" at bounding box center [427, 319] width 78 height 13
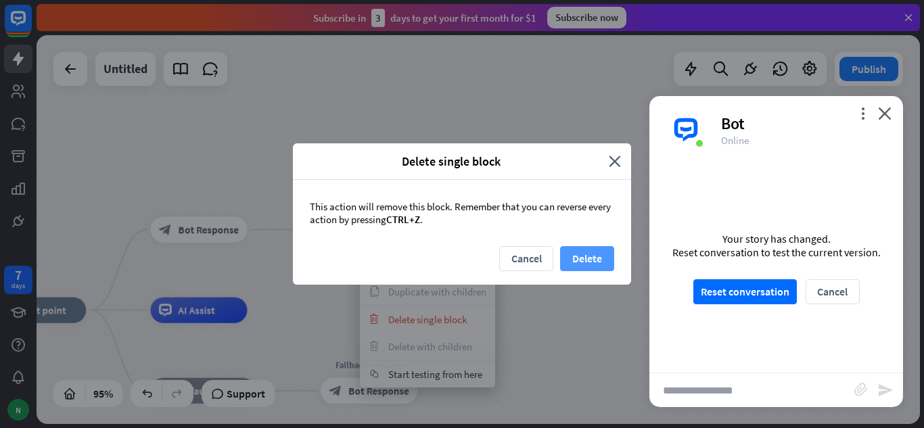
click at [586, 261] on button "Delete" at bounding box center [587, 258] width 54 height 25
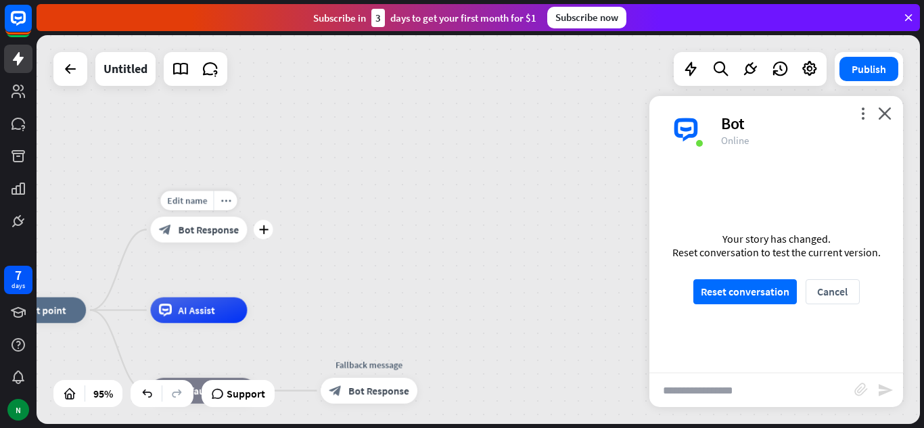
click at [205, 223] on span "Bot Response" at bounding box center [208, 229] width 61 height 13
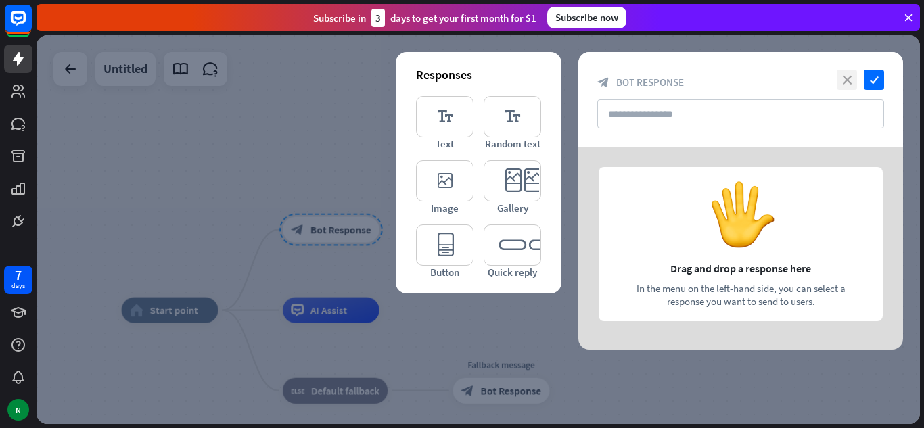
click at [842, 74] on icon "close" at bounding box center [847, 80] width 20 height 20
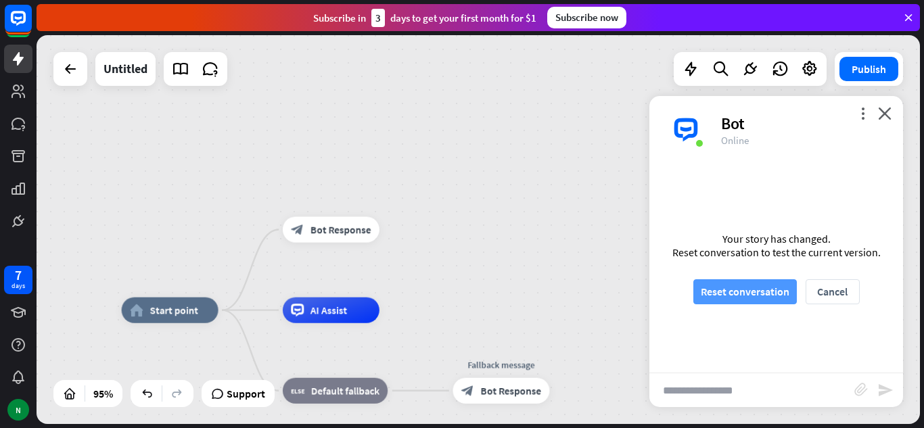
click at [767, 298] on button "Reset conversation" at bounding box center [744, 291] width 103 height 25
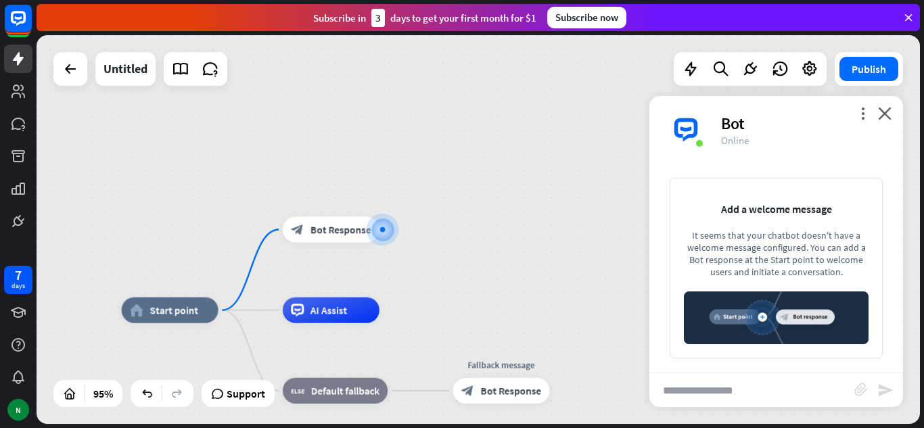
click at [800, 260] on div "It seems that your chatbot doesn't have a welcome message configured. You can a…" at bounding box center [776, 253] width 185 height 49
click at [836, 90] on div "home_2 Start point block_bot_response Bot Response AI Assist block_fallback Def…" at bounding box center [478, 229] width 883 height 389
click at [837, 90] on div "home_2 Start point block_bot_response Bot Response AI Assist block_fallback Def…" at bounding box center [478, 229] width 883 height 389
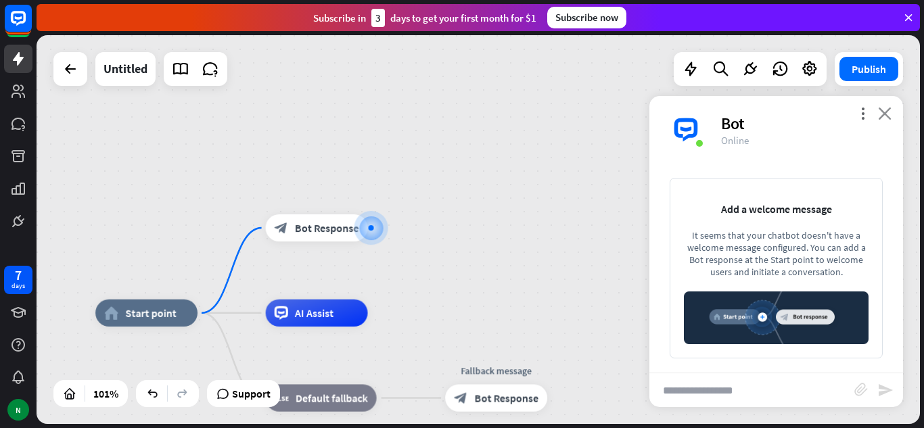
click at [888, 107] on icon "close" at bounding box center [885, 113] width 14 height 13
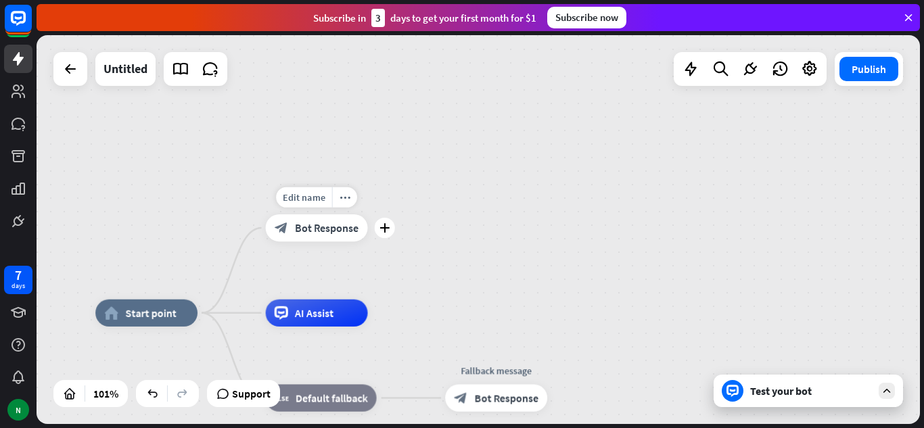
click at [326, 224] on span "Bot Response" at bounding box center [327, 228] width 64 height 14
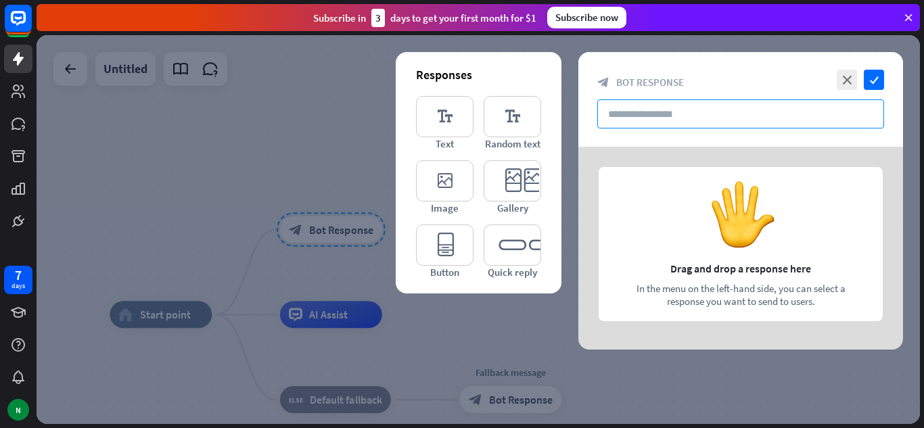
click at [637, 119] on input "text" at bounding box center [740, 113] width 287 height 29
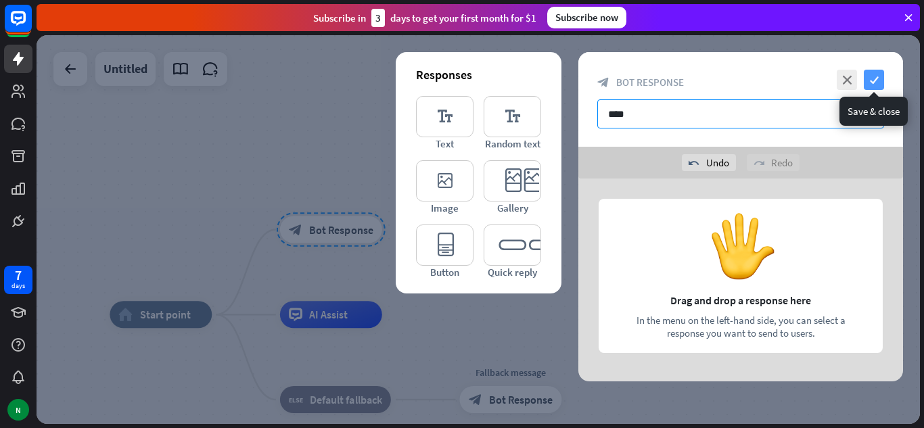
type input "****"
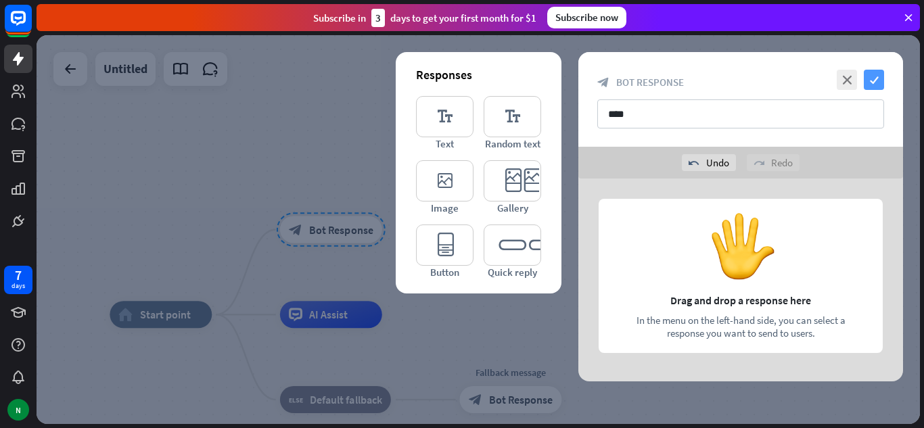
click at [878, 74] on icon "check" at bounding box center [874, 80] width 20 height 20
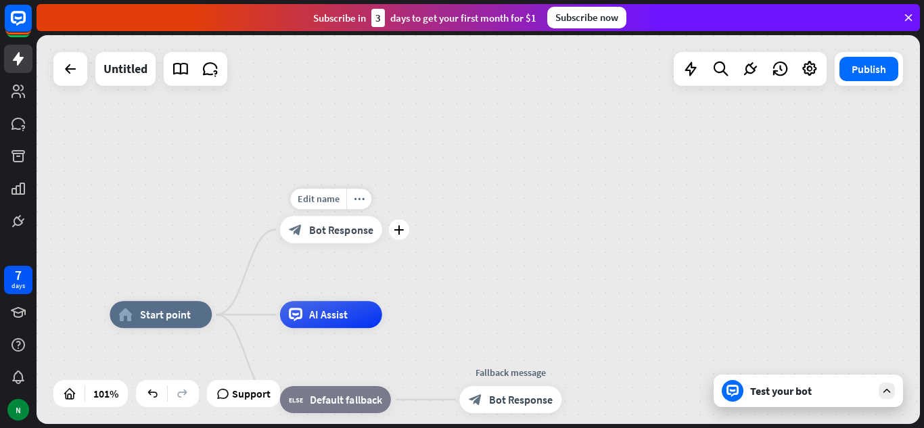
click at [340, 241] on div "block_bot_response Bot Response" at bounding box center [331, 229] width 102 height 27
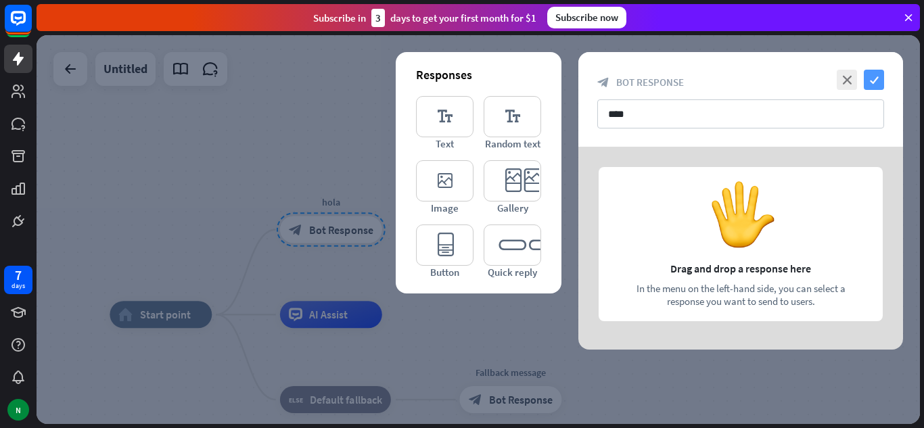
click at [879, 70] on icon "check" at bounding box center [874, 80] width 20 height 20
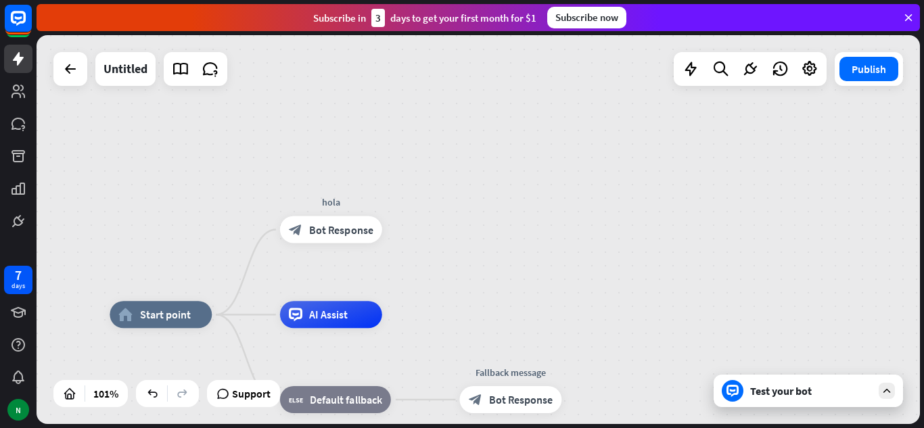
click at [841, 396] on div "Test your bot" at bounding box center [811, 391] width 122 height 14
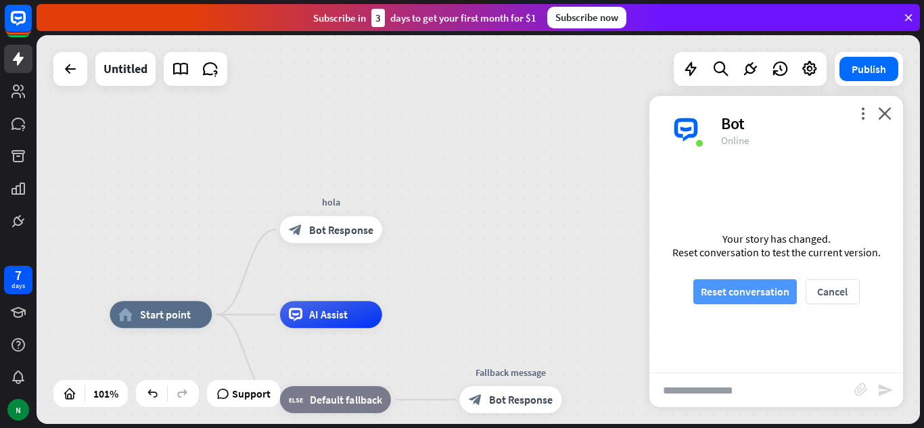
click at [756, 290] on button "Reset conversation" at bounding box center [744, 291] width 103 height 25
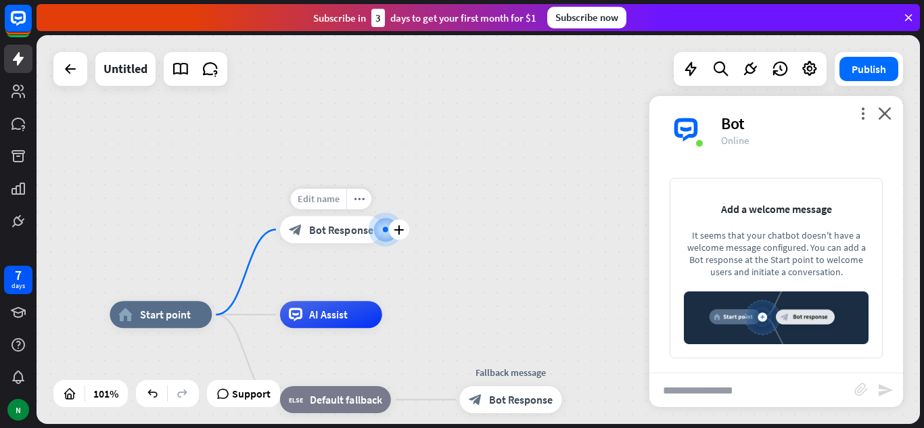
click at [340, 191] on div "Edit name" at bounding box center [317, 199] width 55 height 20
type input "*"
click at [467, 185] on div "home_2 Start point block_bot_response Bot Response AI Assist block_fallback Def…" at bounding box center [478, 229] width 883 height 389
click at [329, 235] on span "Bot Response" at bounding box center [341, 230] width 64 height 14
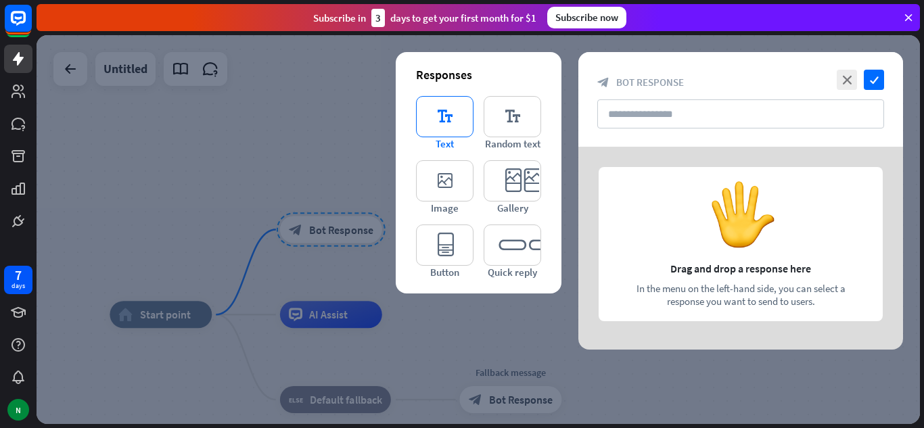
click at [447, 141] on span "Text" at bounding box center [445, 143] width 18 height 13
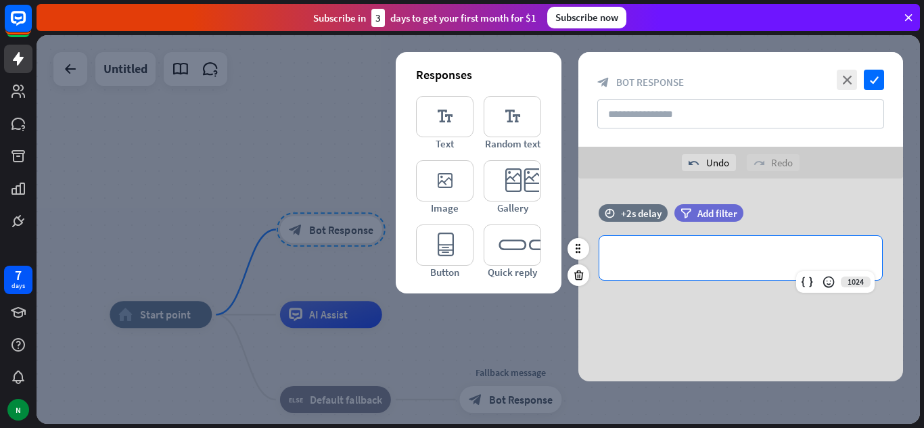
click at [683, 251] on p "**********" at bounding box center [741, 258] width 256 height 17
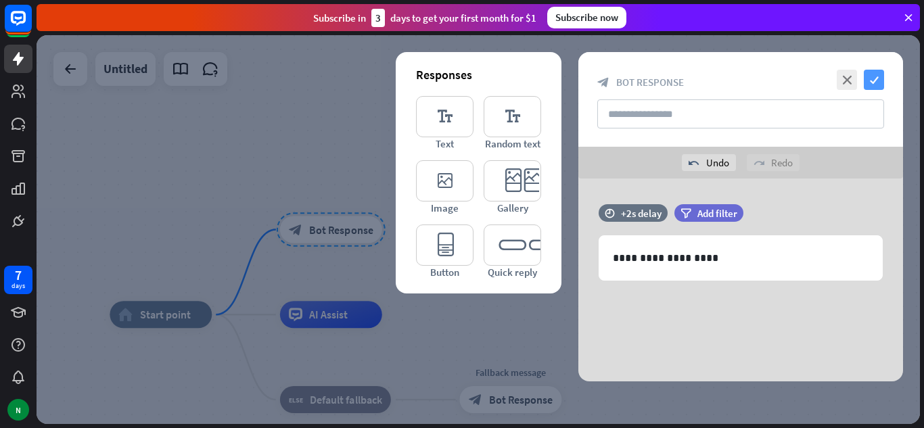
click at [883, 76] on icon "check" at bounding box center [874, 80] width 20 height 20
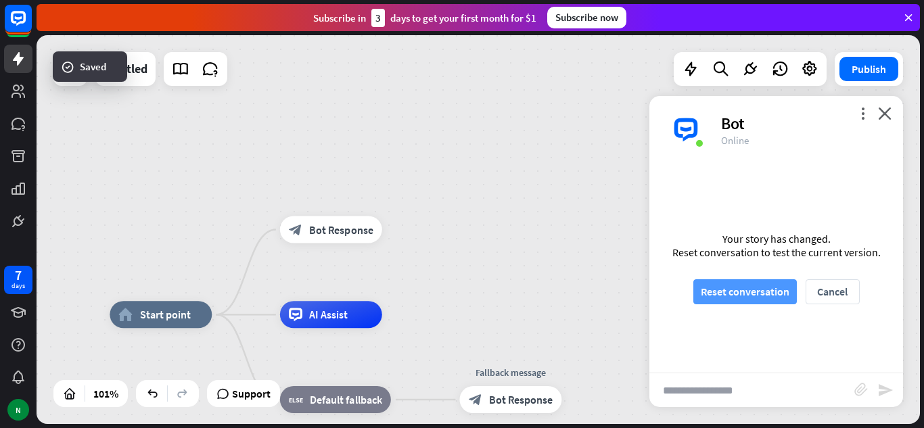
click at [760, 295] on button "Reset conversation" at bounding box center [744, 291] width 103 height 25
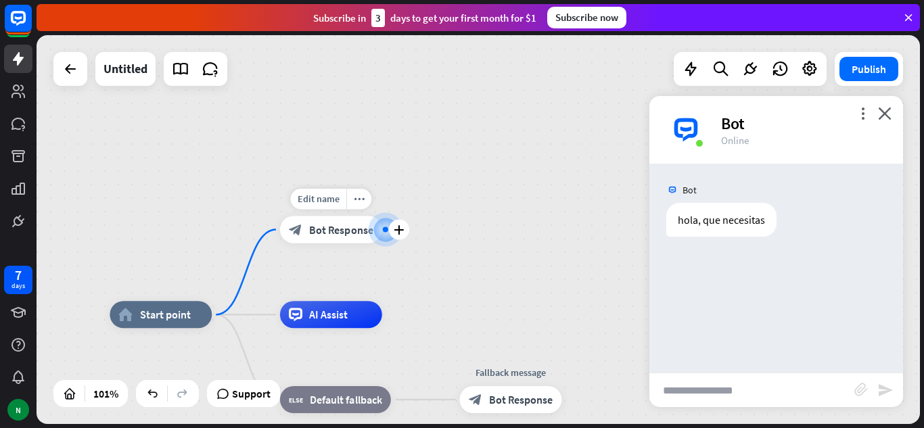
click at [333, 231] on span "Bot Response" at bounding box center [341, 230] width 64 height 14
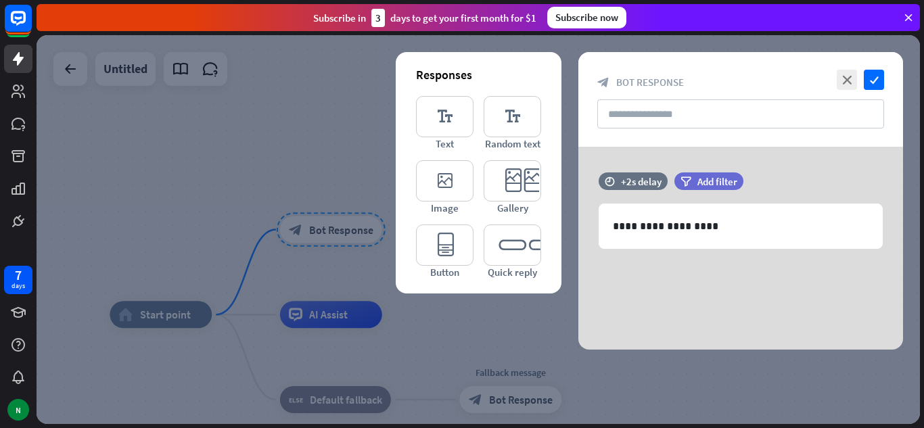
click at [333, 231] on div at bounding box center [478, 229] width 883 height 389
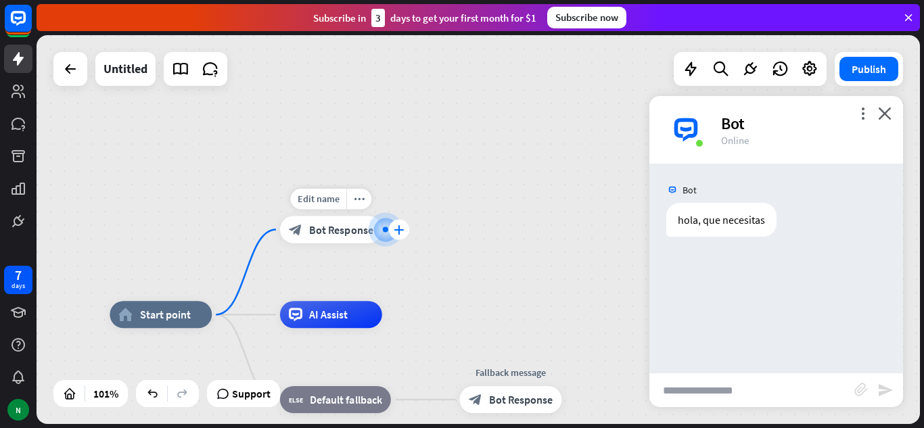
click at [400, 225] on icon "plus" at bounding box center [399, 229] width 10 height 9
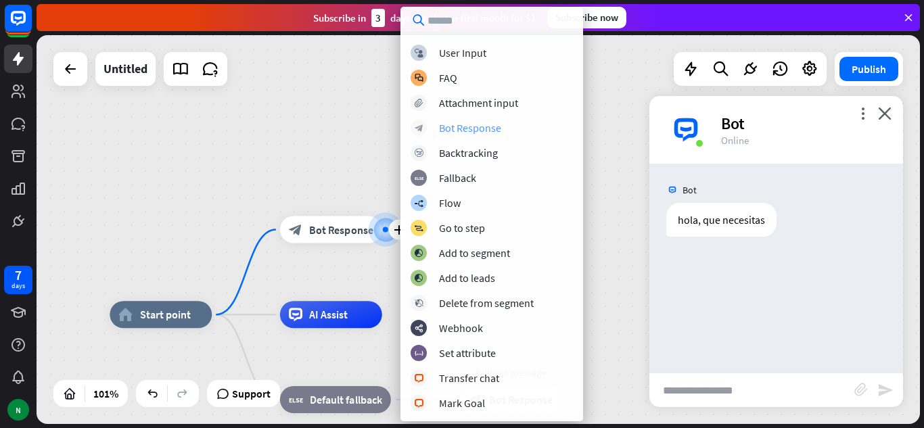
click at [432, 125] on div "block_bot_response Bot Response" at bounding box center [492, 128] width 162 height 16
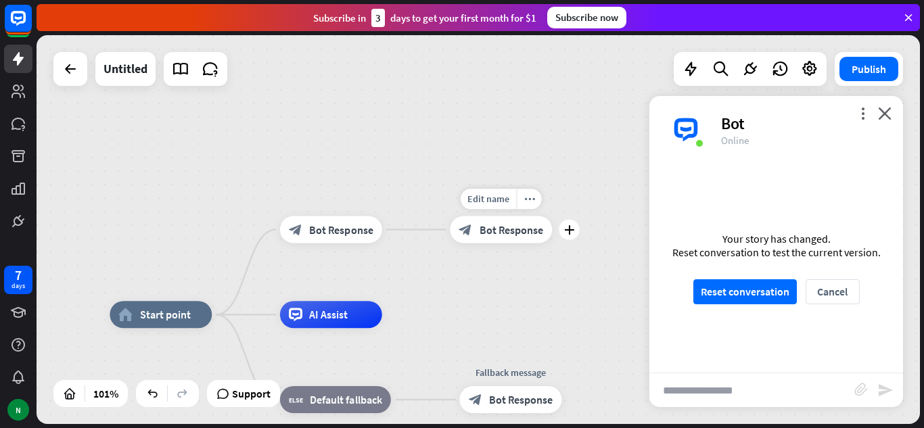
click at [483, 227] on span "Bot Response" at bounding box center [512, 230] width 64 height 14
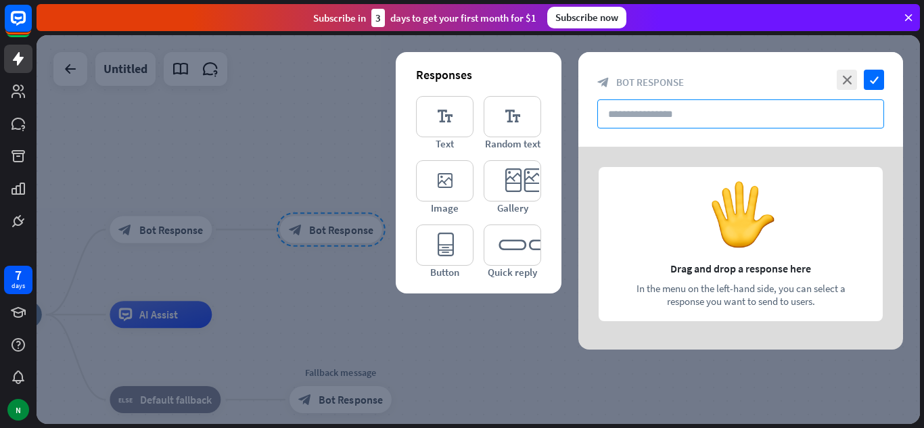
click at [680, 119] on input "text" at bounding box center [740, 113] width 287 height 29
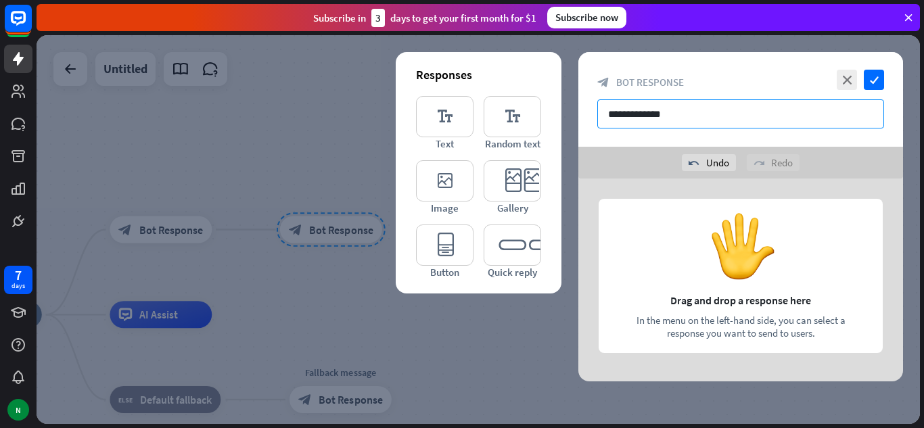
click at [680, 119] on input "**********" at bounding box center [740, 113] width 287 height 29
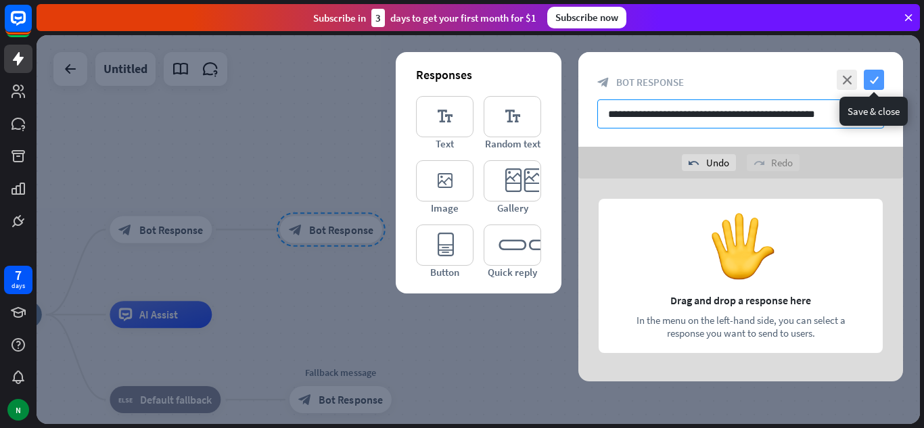
type input "**********"
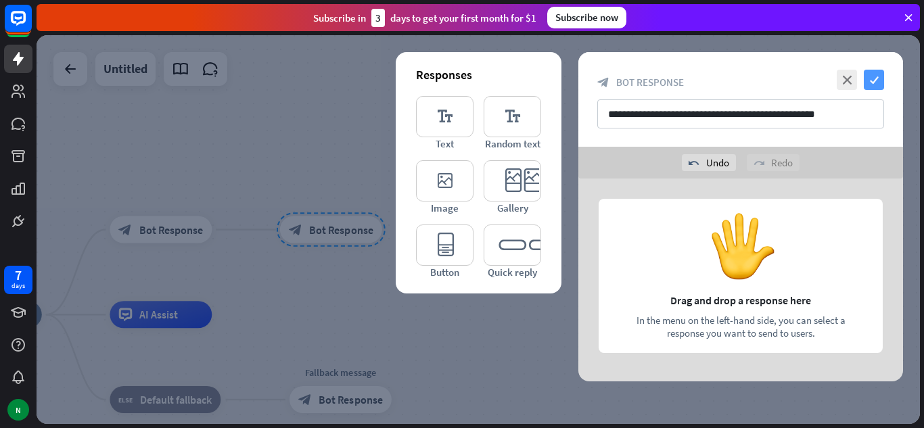
click at [870, 80] on icon "check" at bounding box center [874, 80] width 20 height 20
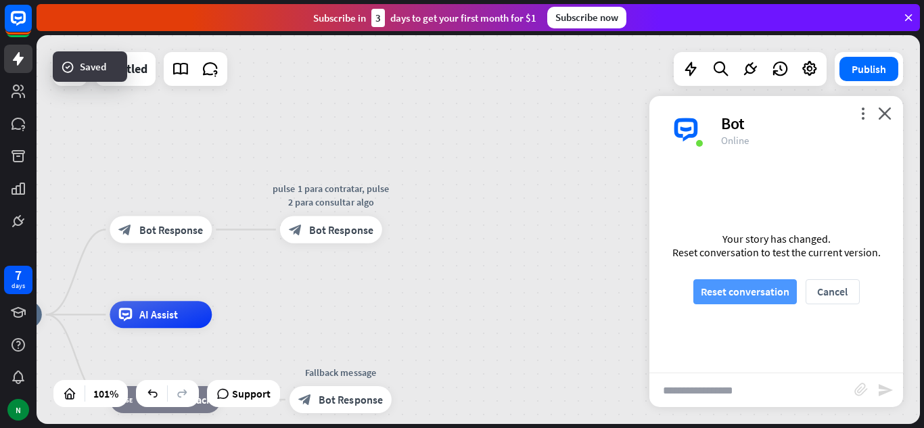
click at [718, 291] on button "Reset conversation" at bounding box center [744, 291] width 103 height 25
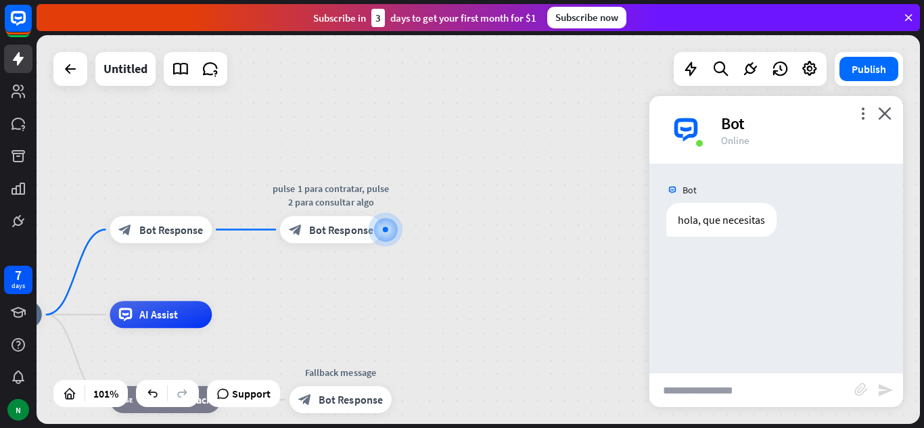
click at [685, 398] on input "text" at bounding box center [751, 390] width 205 height 34
type input "*"
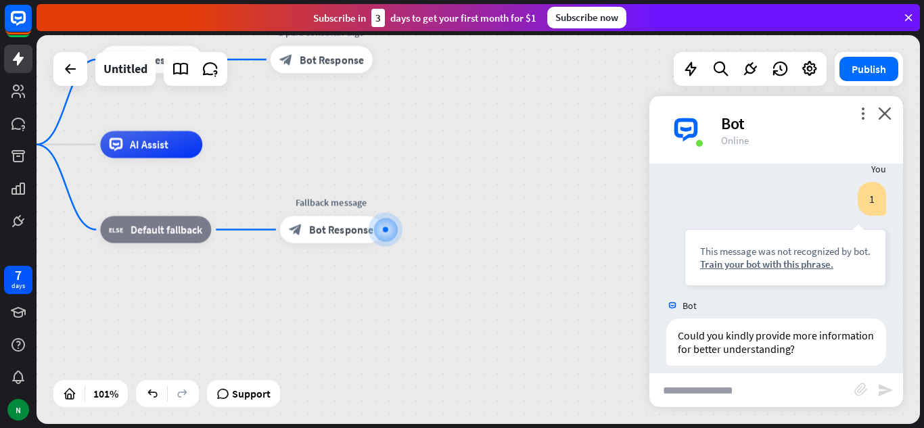
scroll to position [101, 0]
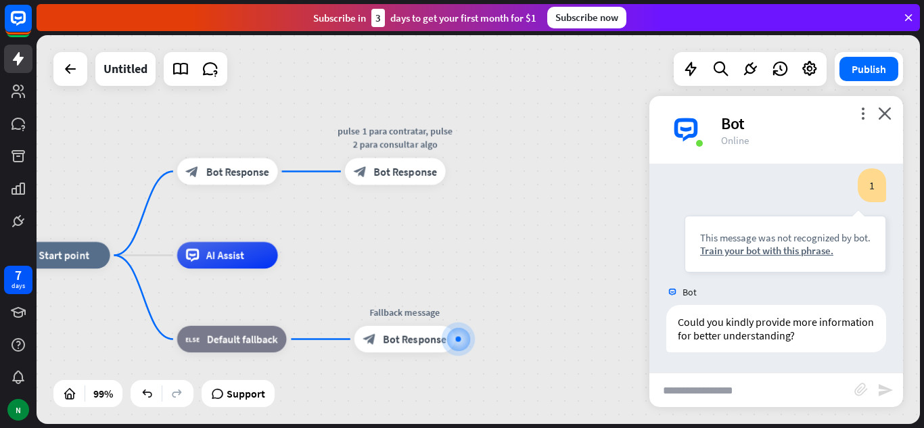
drag, startPoint x: 497, startPoint y: 129, endPoint x: 557, endPoint y: 238, distance: 124.4
click at [557, 238] on div "home_2 Start point block_bot_response Bot Response pulse 1 para contratar, puls…" at bounding box center [478, 229] width 883 height 389
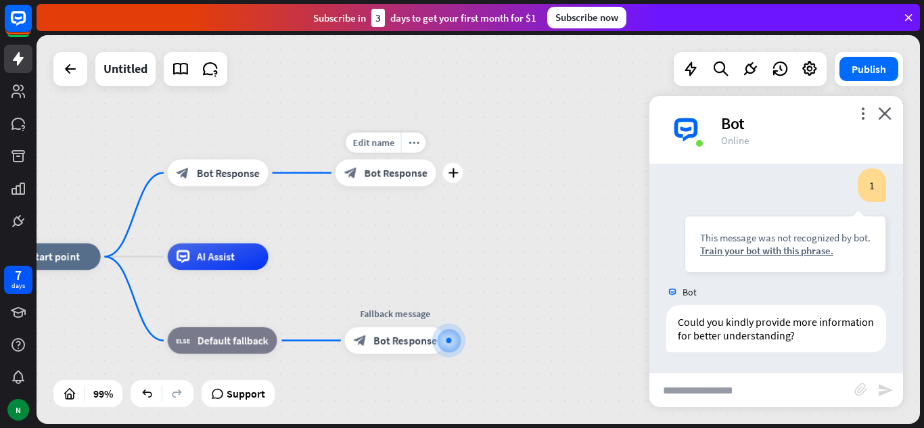
click at [396, 183] on div "block_bot_response Bot Response" at bounding box center [386, 173] width 101 height 27
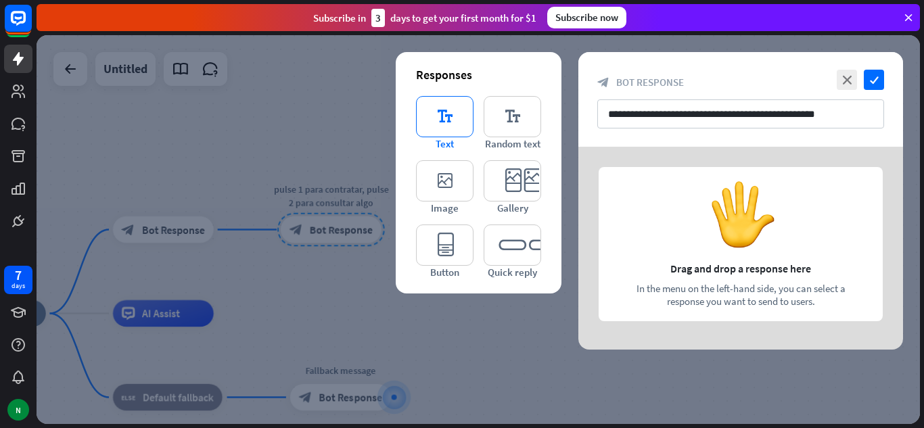
click at [457, 120] on icon "editor_text" at bounding box center [444, 116] width 57 height 41
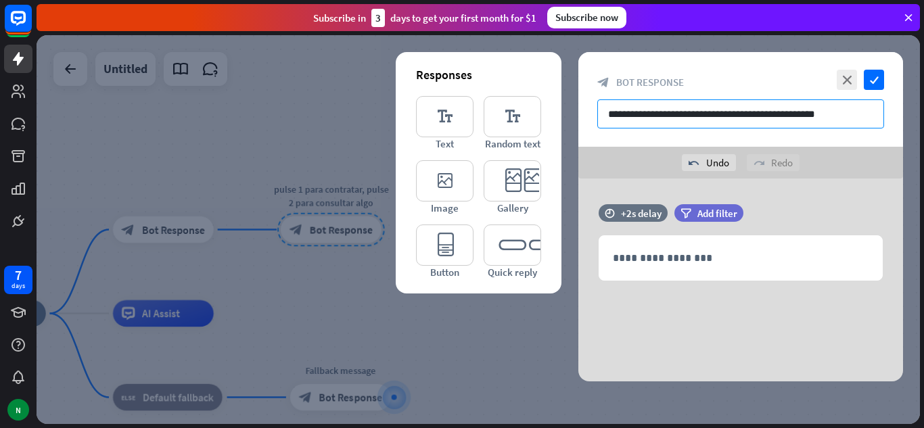
drag, startPoint x: 816, startPoint y: 118, endPoint x: 526, endPoint y: 95, distance: 291.2
click at [578, 95] on div "**********" at bounding box center [740, 216] width 325 height 329
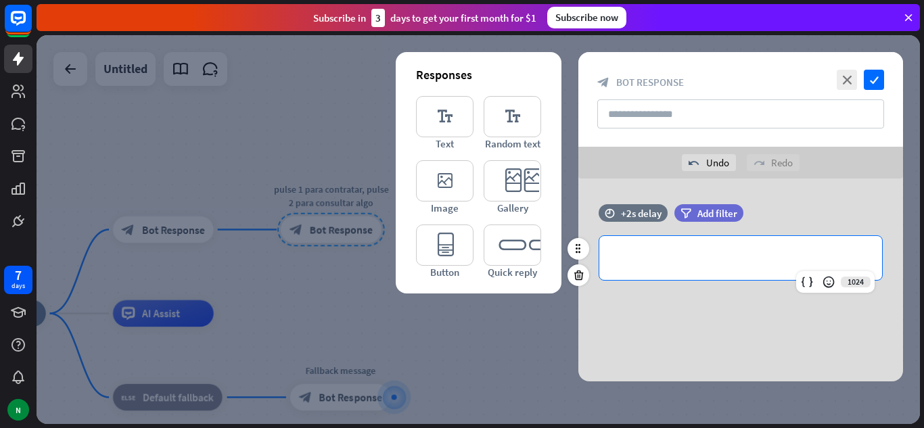
click at [693, 265] on p "**********" at bounding box center [741, 258] width 256 height 17
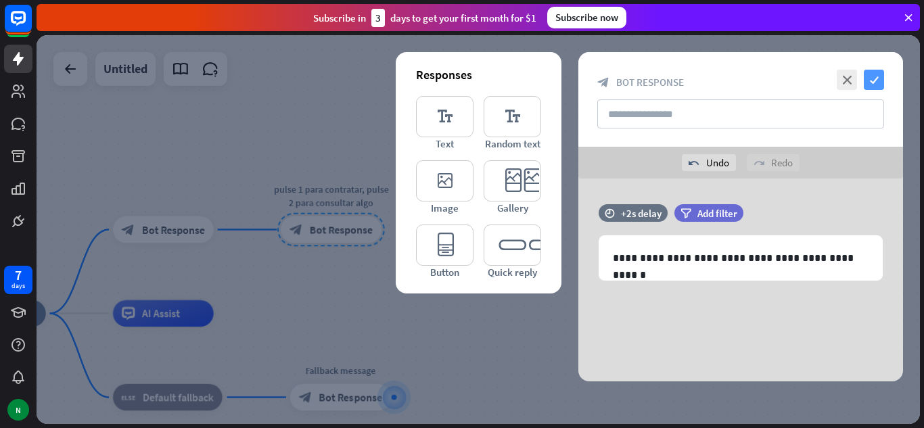
click at [873, 86] on icon "check" at bounding box center [874, 80] width 20 height 20
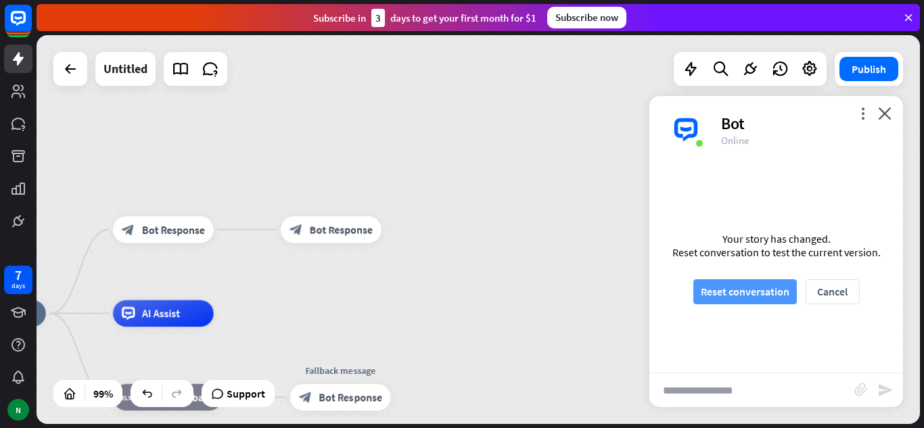
click at [751, 295] on button "Reset conversation" at bounding box center [744, 291] width 103 height 25
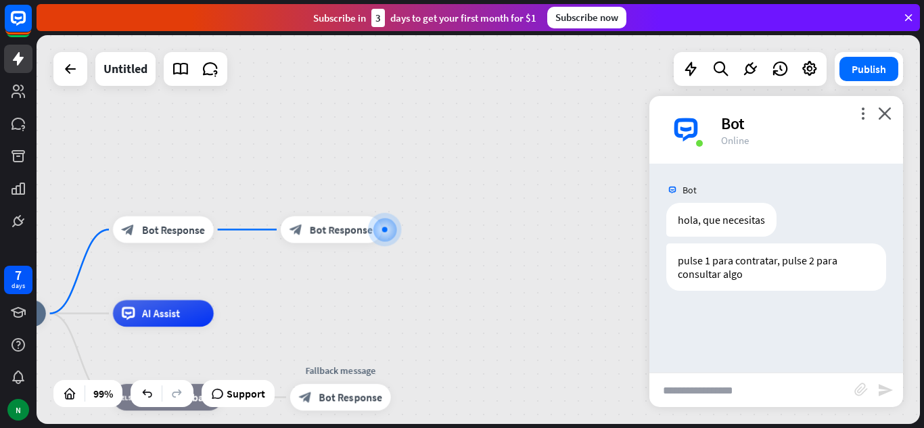
click at [739, 388] on input "text" at bounding box center [751, 390] width 205 height 34
type input "*"
click at [391, 235] on div "plus" at bounding box center [398, 230] width 20 height 20
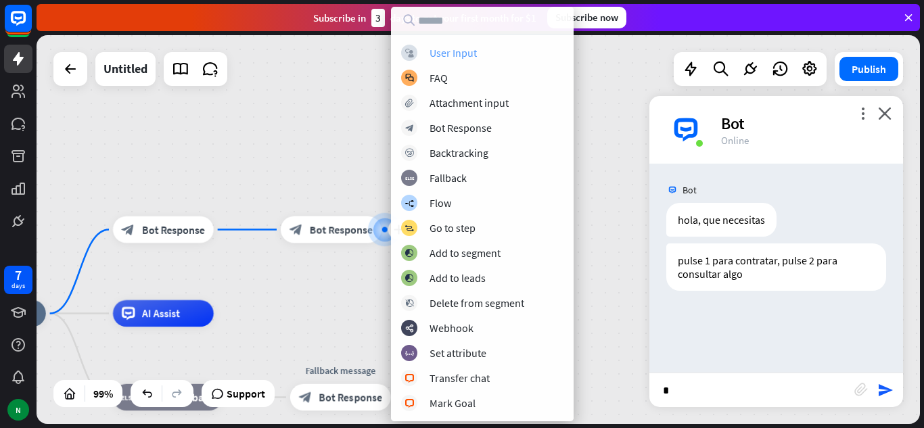
click at [451, 59] on div "User Input" at bounding box center [453, 53] width 47 height 14
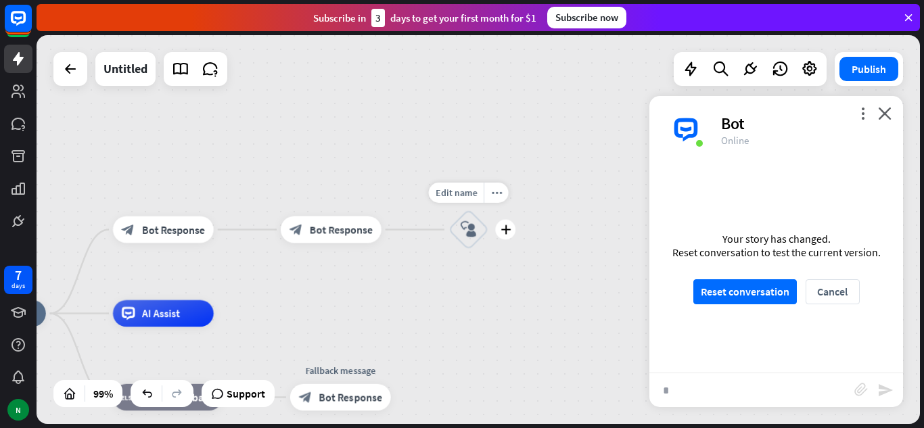
click at [464, 233] on icon "block_user_input" at bounding box center [469, 230] width 16 height 16
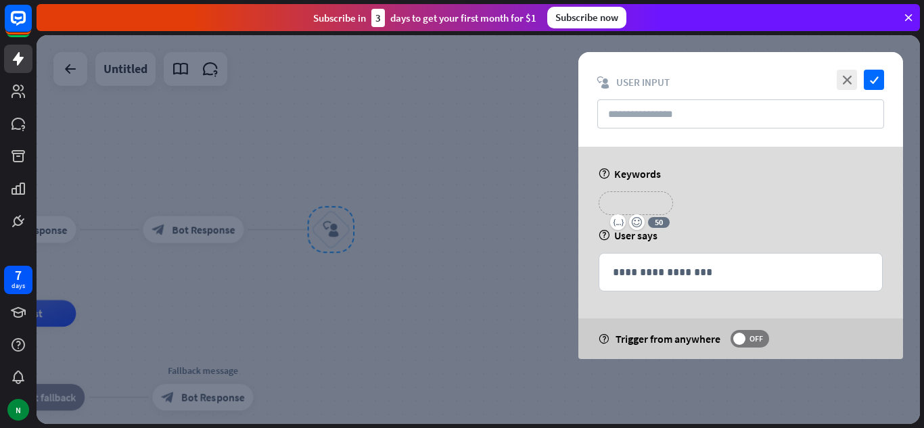
click at [637, 205] on p "**********" at bounding box center [636, 203] width 54 height 17
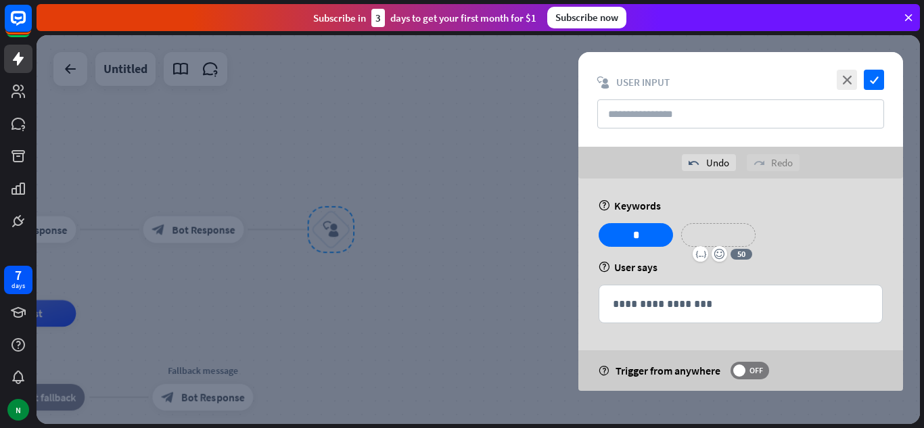
click at [730, 241] on p "**********" at bounding box center [718, 235] width 54 height 17
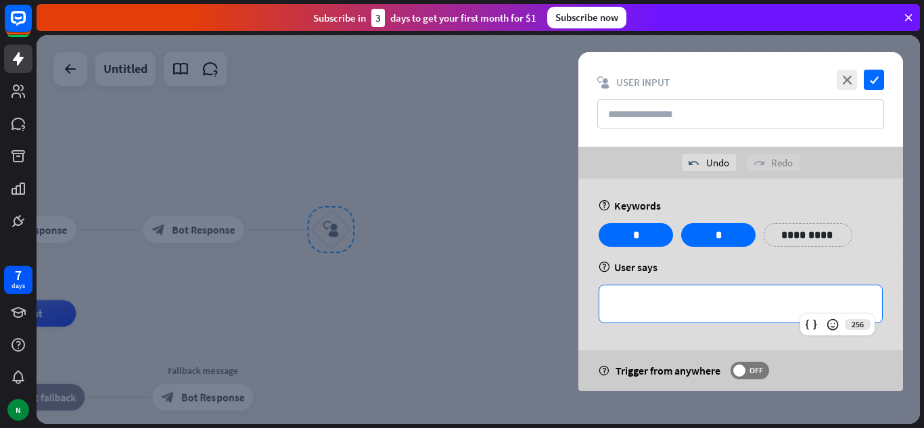
click at [666, 304] on p "**********" at bounding box center [741, 304] width 256 height 17
click at [672, 310] on p "**********" at bounding box center [741, 304] width 256 height 17
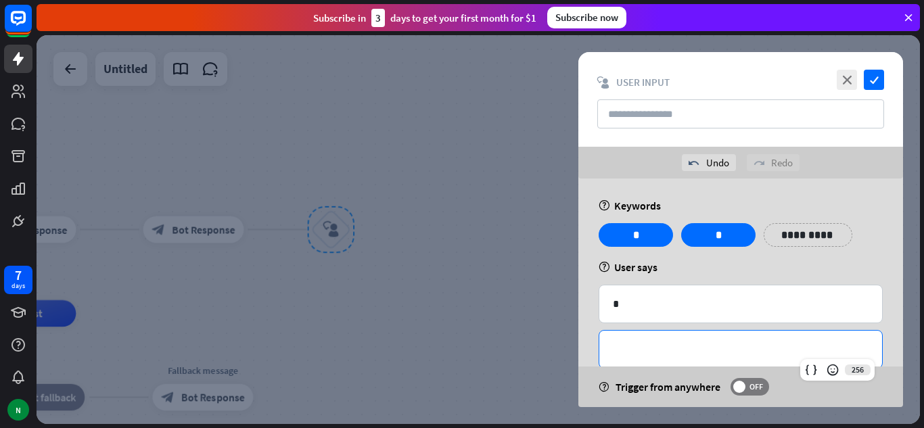
click at [658, 340] on div "**********" at bounding box center [740, 349] width 283 height 37
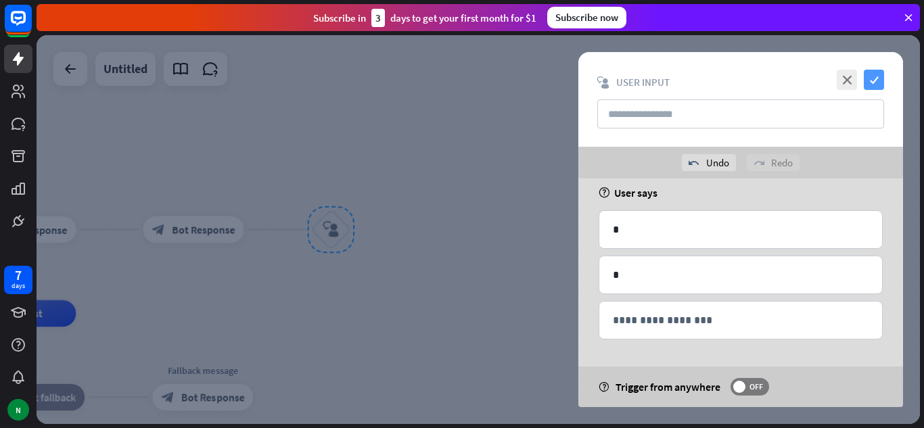
click at [875, 72] on icon "check" at bounding box center [874, 80] width 20 height 20
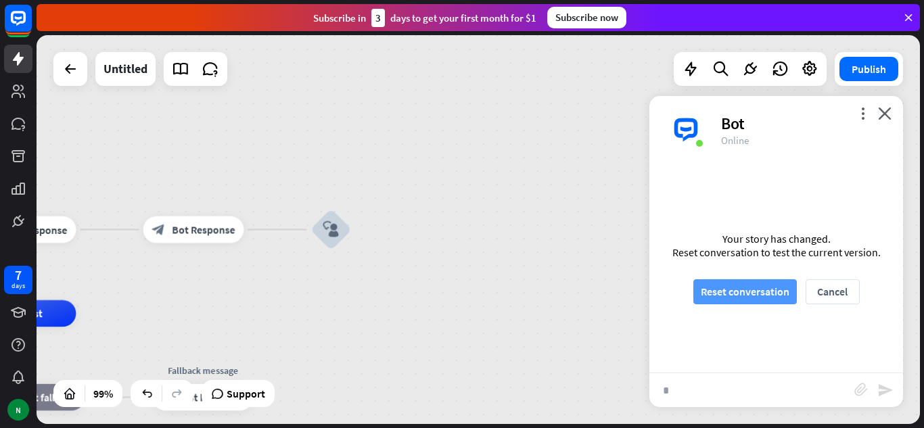
click at [729, 282] on button "Reset conversation" at bounding box center [744, 291] width 103 height 25
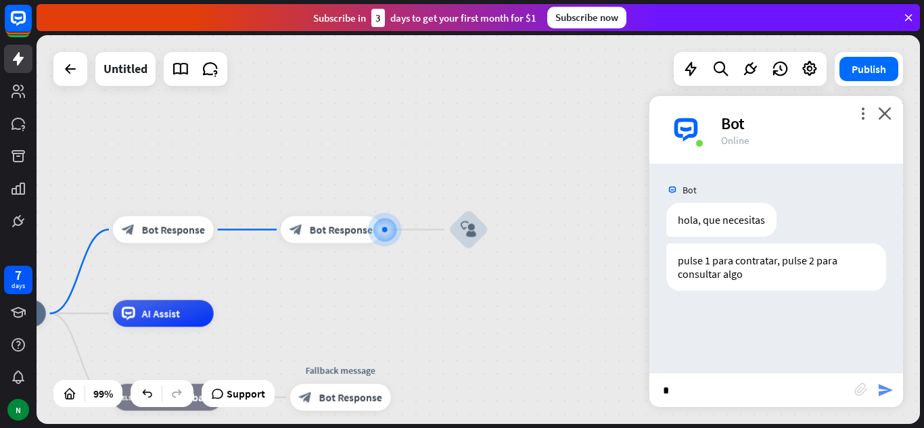
click at [885, 386] on icon "send" at bounding box center [885, 390] width 16 height 16
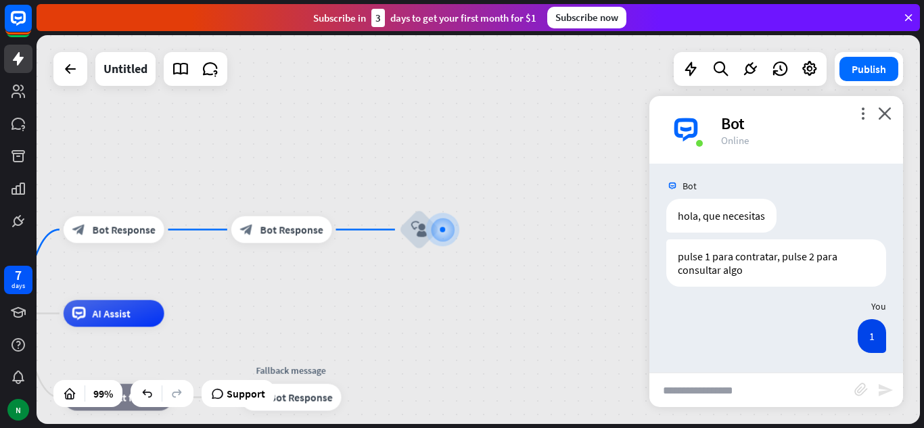
scroll to position [5, 0]
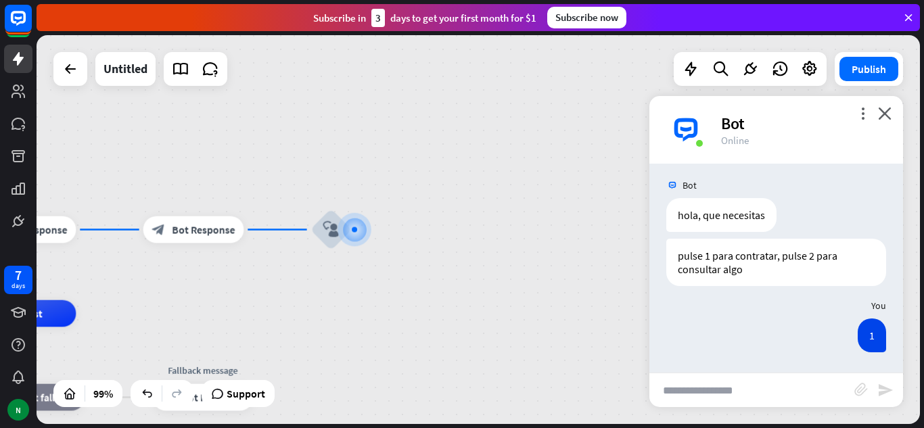
drag, startPoint x: 890, startPoint y: 118, endPoint x: 511, endPoint y: 174, distance: 382.8
click at [511, 174] on div "home_2 Start point block_bot_response Bot Response block_bot_response Bot Respo…" at bounding box center [478, 229] width 883 height 389
click at [351, 223] on div at bounding box center [355, 230] width 14 height 14
click at [354, 230] on div at bounding box center [354, 230] width 0 height 0
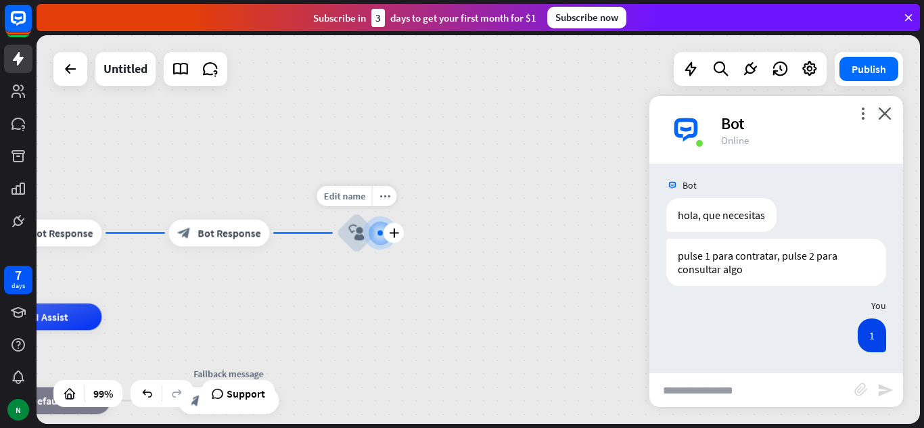
drag, startPoint x: 350, startPoint y: 228, endPoint x: 375, endPoint y: 231, distance: 25.8
click at [375, 231] on div at bounding box center [381, 233] width 16 height 16
click at [396, 226] on div "plus" at bounding box center [394, 233] width 20 height 20
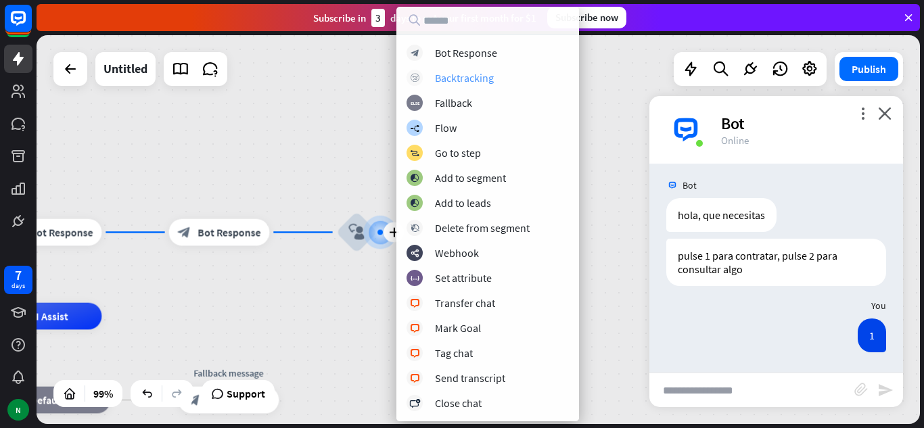
click at [461, 72] on div "Backtracking" at bounding box center [464, 78] width 59 height 14
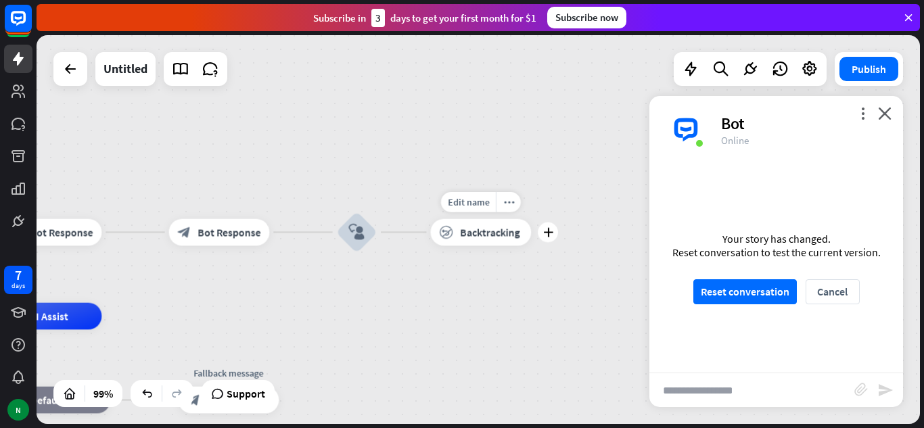
click at [488, 237] on span "Backtracking" at bounding box center [490, 233] width 60 height 14
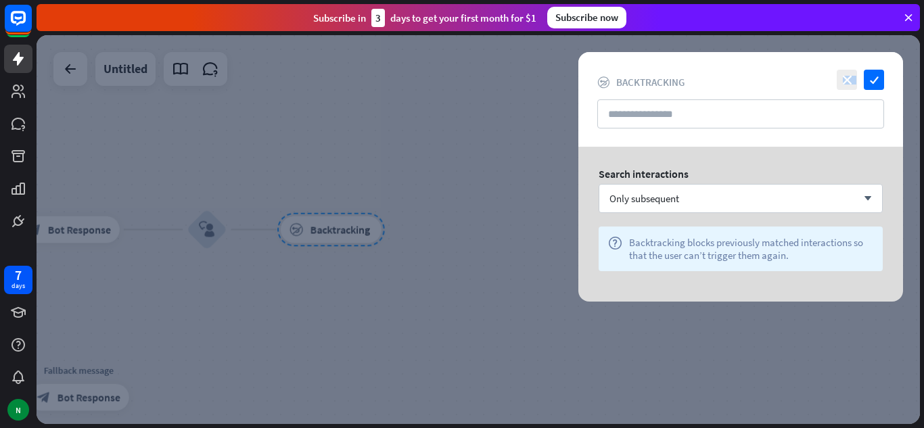
drag, startPoint x: 867, startPoint y: 76, endPoint x: 429, endPoint y: 227, distance: 463.3
click at [429, 227] on div "close check block_backtracking Backtracking Search interactions Only subsequent…" at bounding box center [478, 229] width 883 height 389
click at [349, 225] on div at bounding box center [478, 229] width 883 height 389
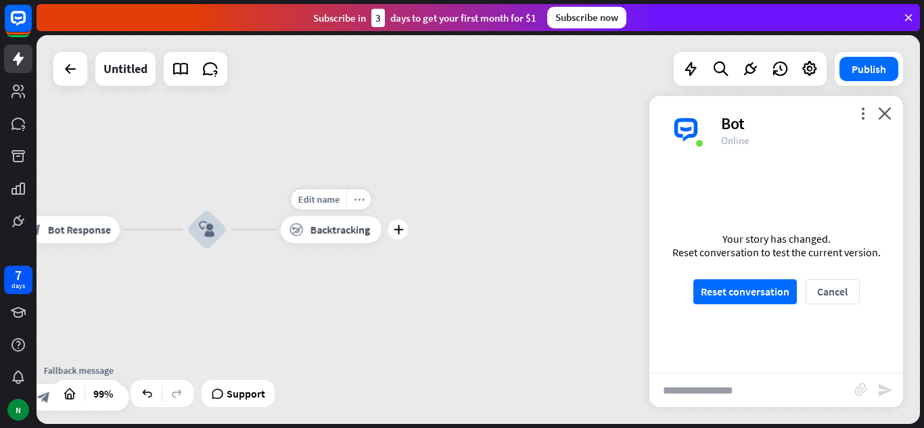
click at [355, 199] on icon "more_horiz" at bounding box center [359, 199] width 11 height 10
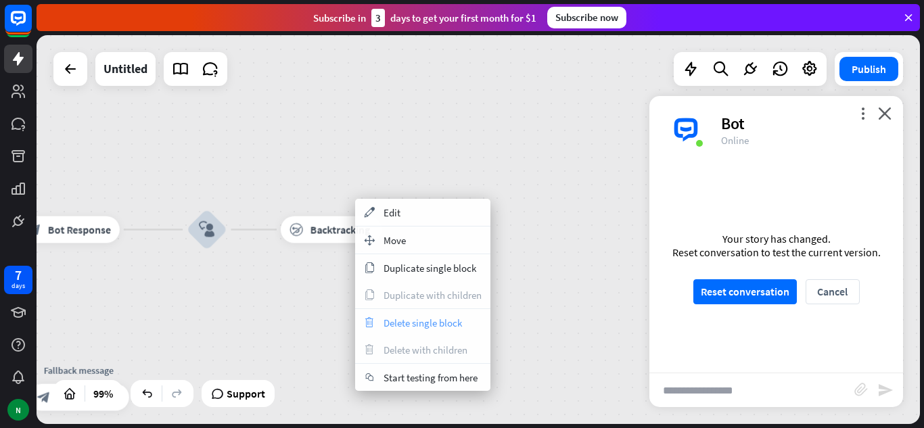
click at [403, 325] on span "Delete single block" at bounding box center [423, 323] width 78 height 13
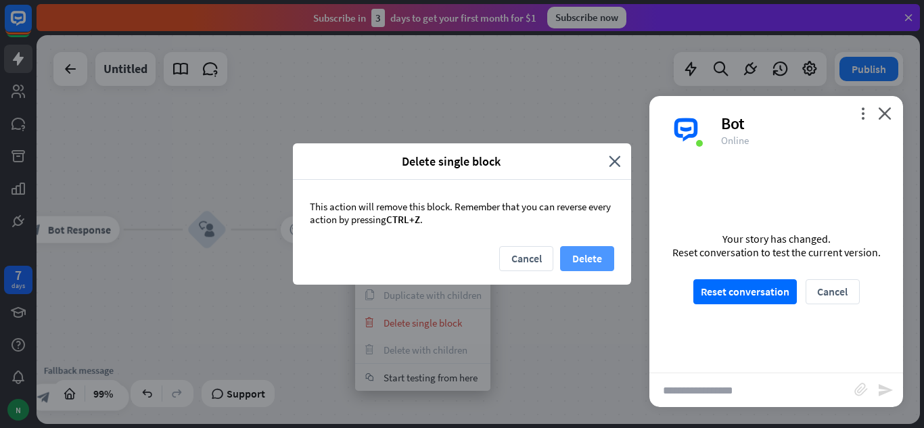
click at [584, 251] on button "Delete" at bounding box center [587, 258] width 54 height 25
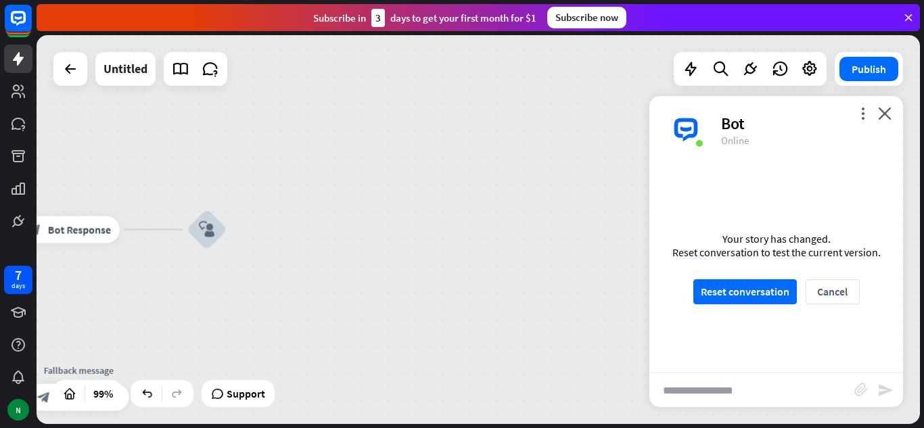
click at [578, 270] on div "home_2 Start point block_bot_response Bot Response block_bot_response Bot Respo…" at bounding box center [478, 229] width 883 height 389
click at [580, 290] on div "home_2 Start point block_bot_response Bot Response block_bot_response Bot Respo…" at bounding box center [478, 229] width 883 height 389
click at [746, 289] on button "Reset conversation" at bounding box center [744, 291] width 103 height 25
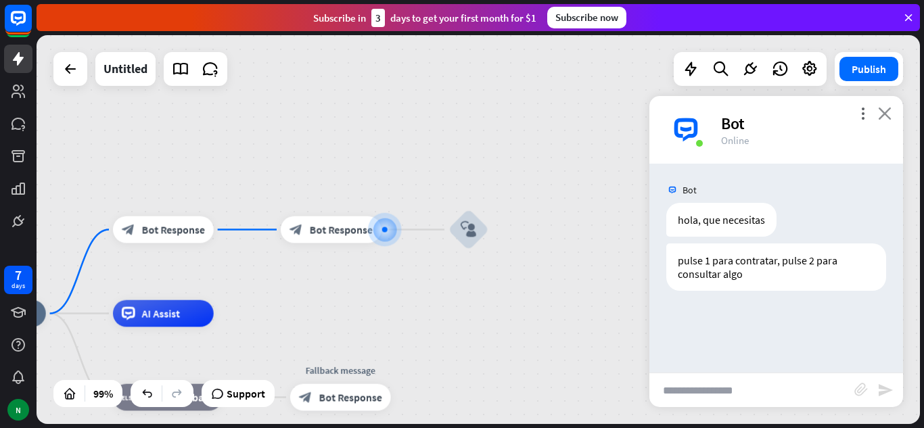
click at [889, 117] on icon "close" at bounding box center [885, 113] width 14 height 13
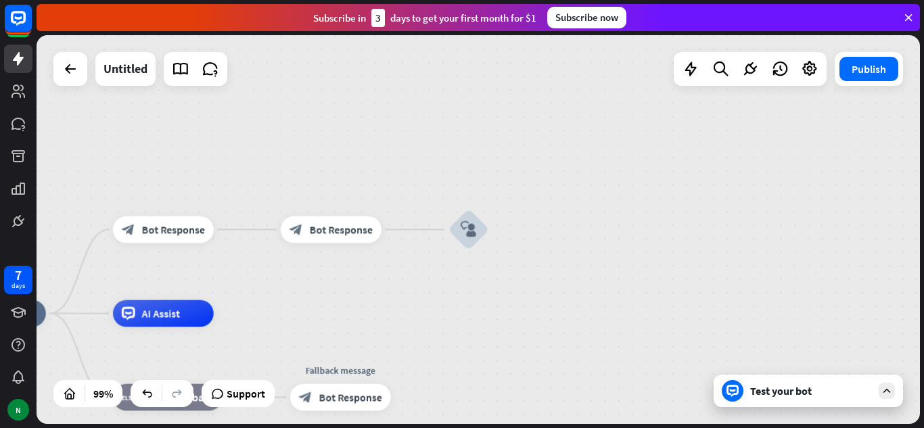
click at [802, 390] on div "Test your bot" at bounding box center [811, 391] width 122 height 14
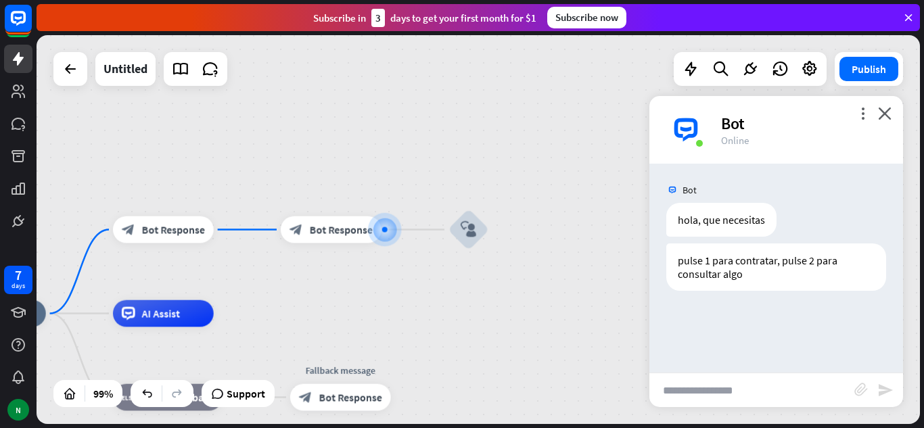
click at [658, 275] on div "pulse 1 para contratar, pulse 2 para consultar algo [DATE] 10:10 AM Show JSON" at bounding box center [776, 271] width 254 height 54
click at [783, 285] on div "pulse 1 para contratar, pulse 2 para consultar algo" at bounding box center [776, 267] width 220 height 47
click at [859, 122] on div "Bot" at bounding box center [804, 123] width 166 height 21
click at [863, 112] on icon "more_vert" at bounding box center [862, 113] width 13 height 13
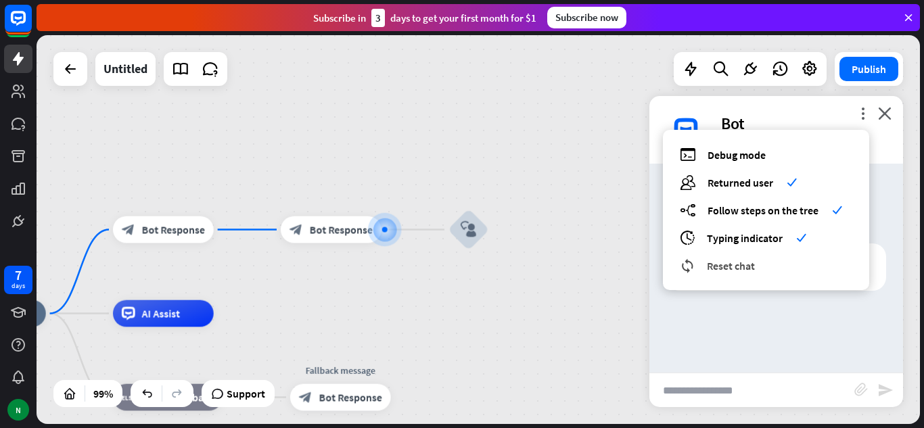
click at [760, 260] on div "reset_chat Reset chat" at bounding box center [766, 266] width 172 height 16
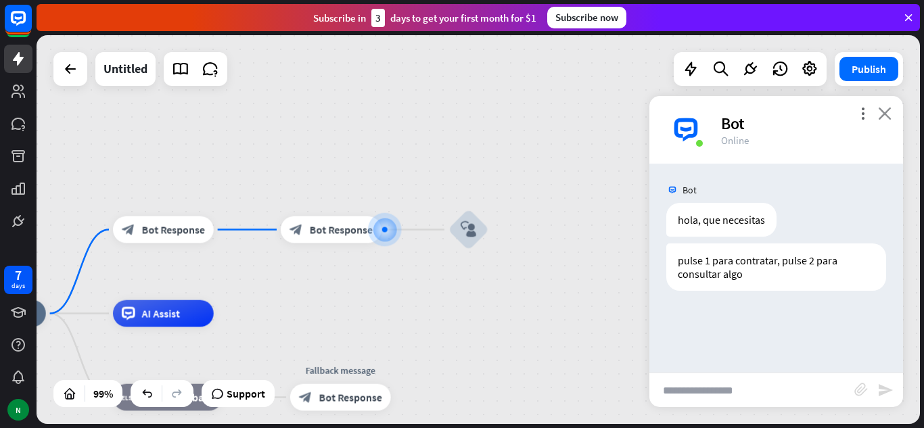
click at [880, 111] on icon "close" at bounding box center [885, 113] width 14 height 13
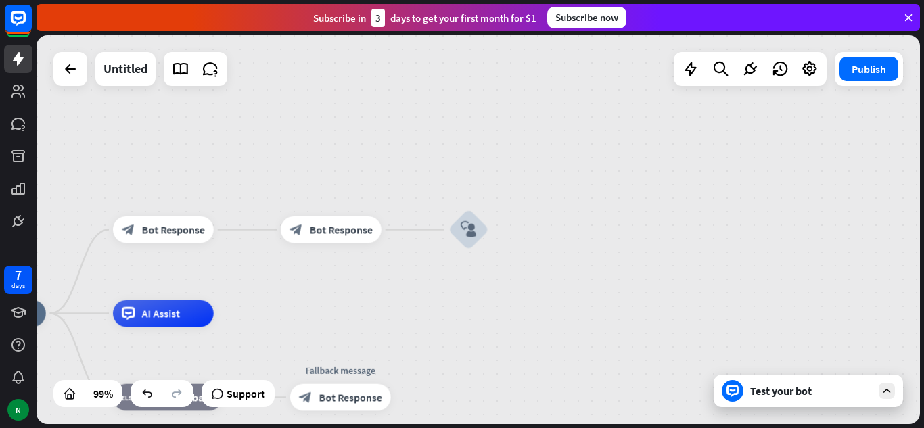
drag, startPoint x: 706, startPoint y: 138, endPoint x: 699, endPoint y: 148, distance: 11.8
click at [699, 148] on div "home_2 Start point block_bot_response Bot Response block_bot_response Bot Respo…" at bounding box center [478, 229] width 883 height 389
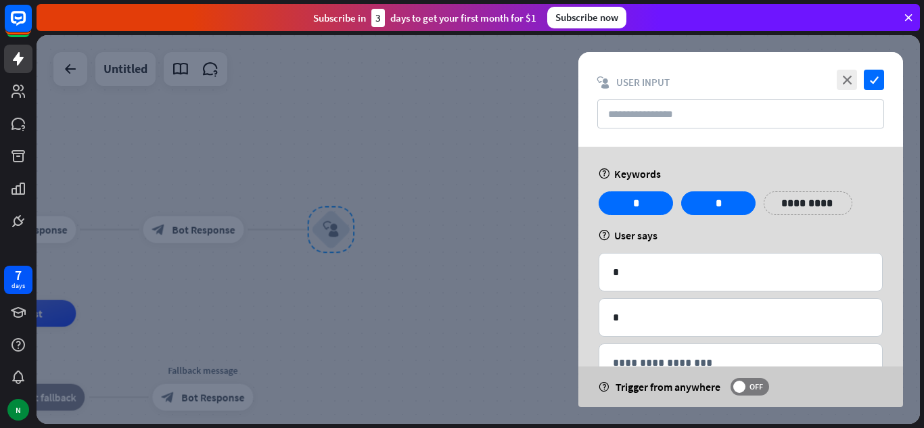
drag, startPoint x: 0, startPoint y: 0, endPoint x: 520, endPoint y: 91, distance: 527.5
click at [520, 91] on div at bounding box center [478, 229] width 883 height 389
